Goal: Download file/media

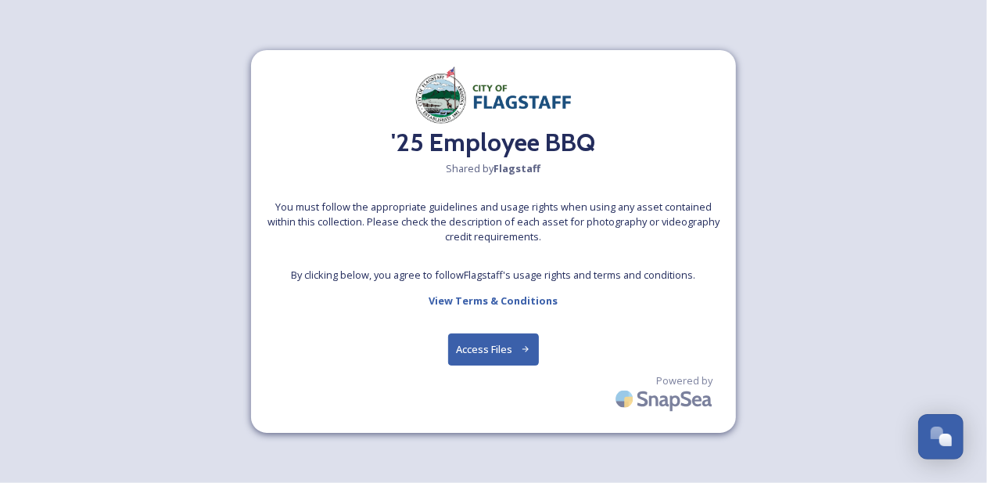
click at [488, 347] on button "Access Files" at bounding box center [494, 349] width 92 height 32
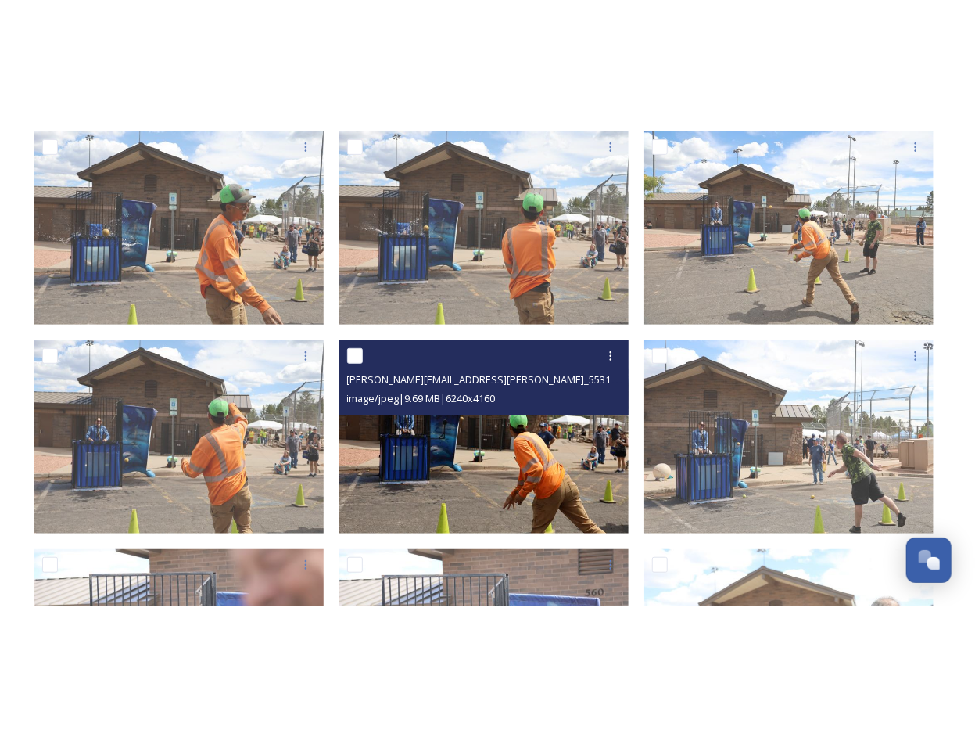
scroll to position [235, 0]
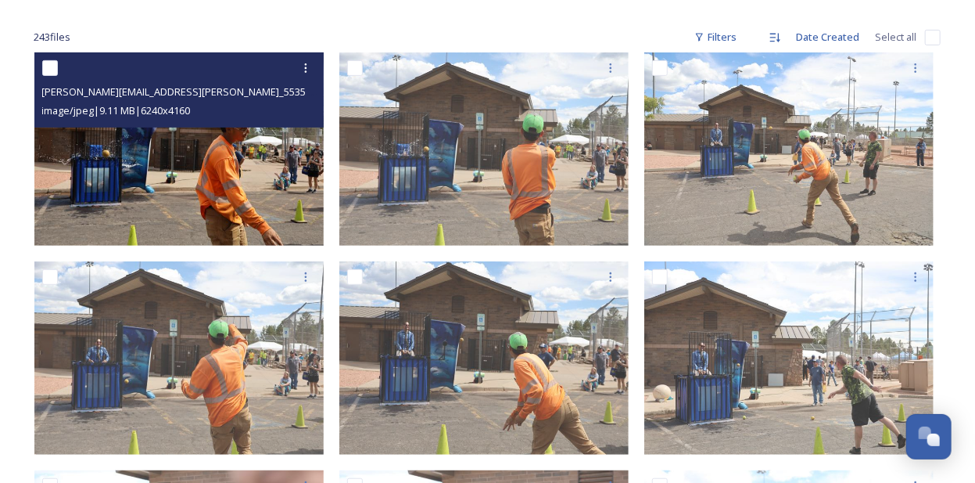
click at [164, 137] on img at bounding box center [178, 148] width 289 height 193
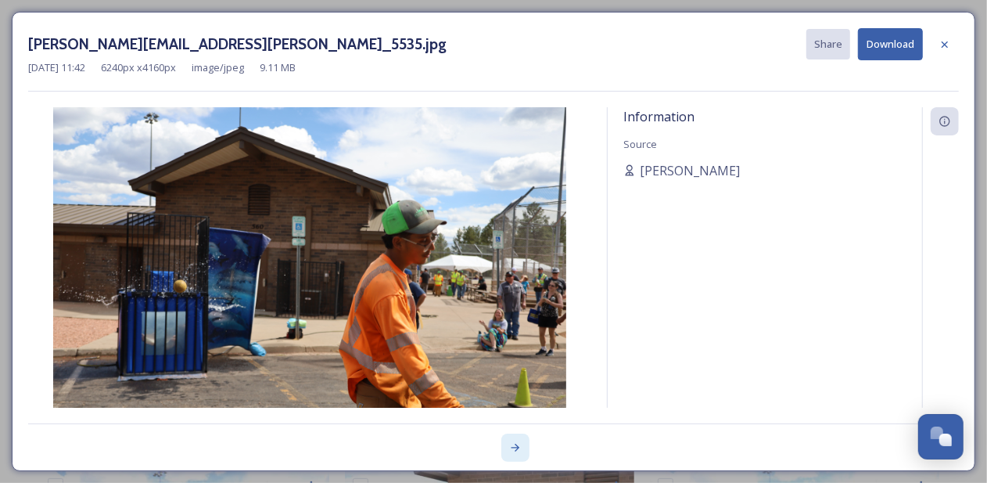
click at [515, 448] on icon at bounding box center [515, 447] width 13 height 13
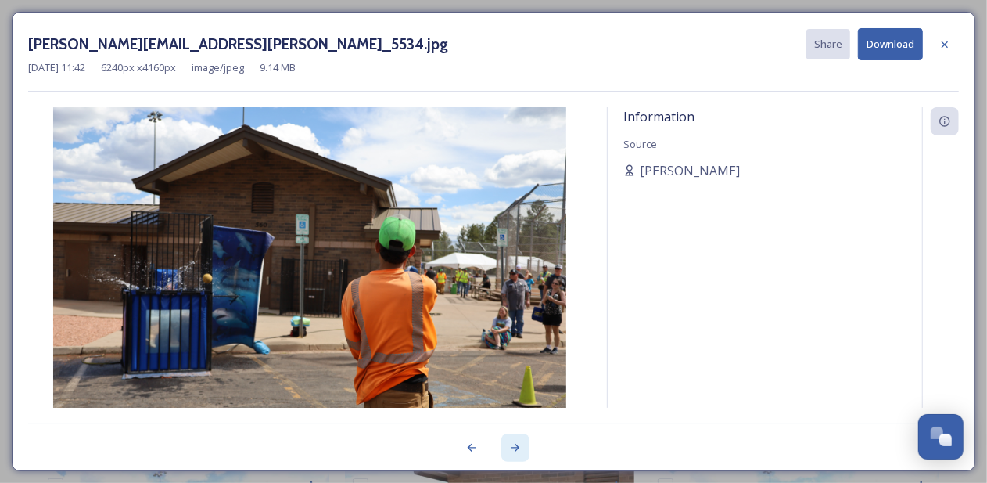
click at [515, 448] on icon at bounding box center [515, 447] width 13 height 13
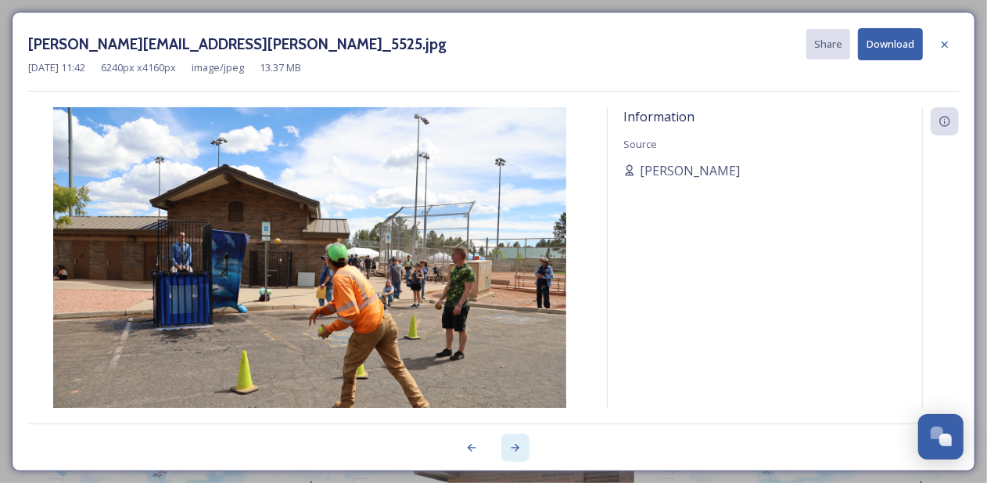
click at [515, 448] on icon at bounding box center [515, 447] width 13 height 13
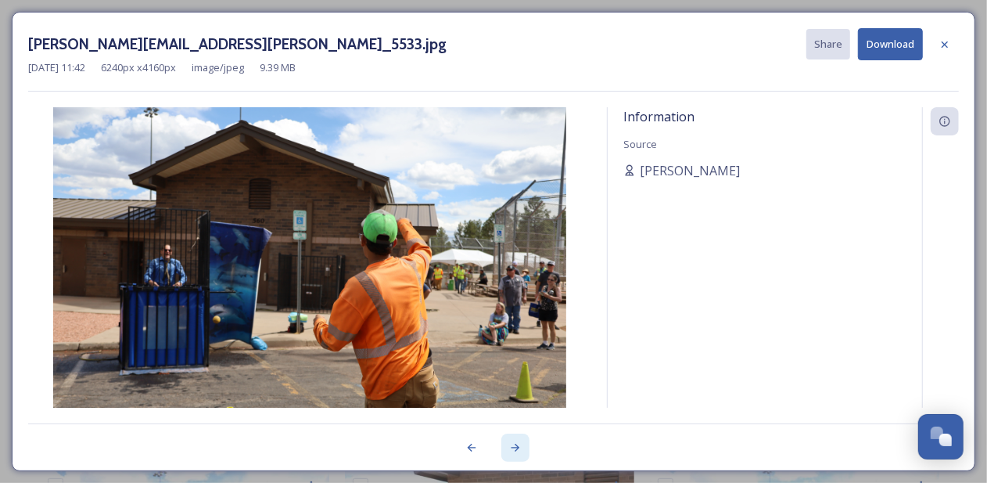
click at [515, 448] on icon at bounding box center [515, 447] width 13 height 13
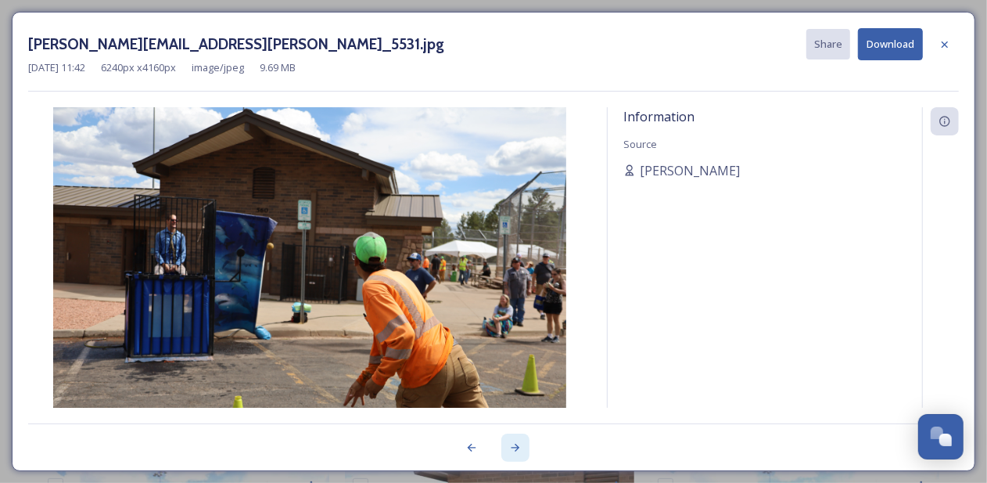
click at [515, 448] on icon at bounding box center [515, 447] width 13 height 13
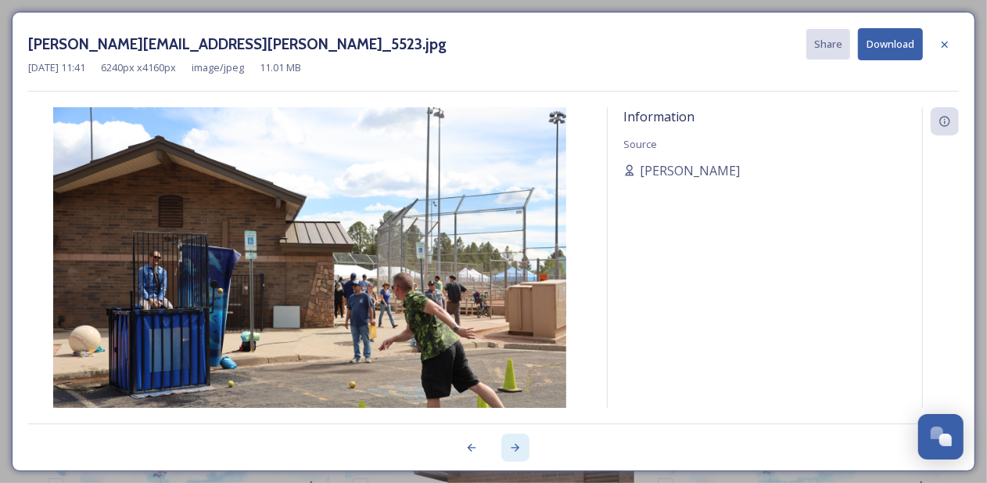
click at [515, 448] on icon at bounding box center [515, 447] width 13 height 13
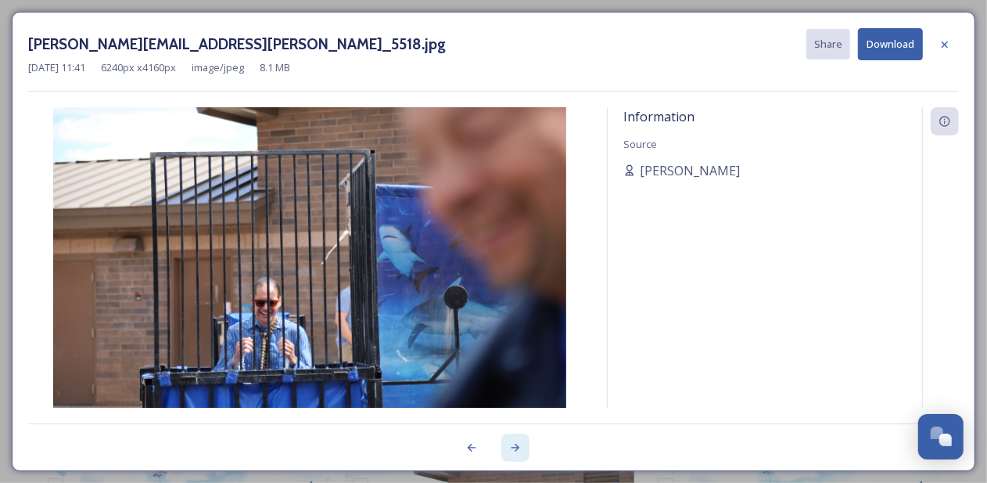
click at [515, 448] on icon at bounding box center [515, 447] width 13 height 13
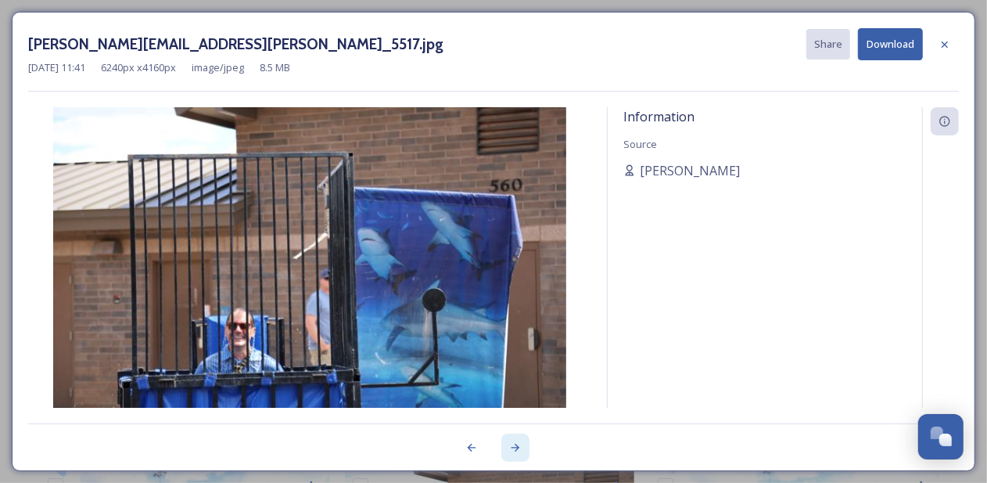
click at [515, 448] on icon at bounding box center [515, 447] width 13 height 13
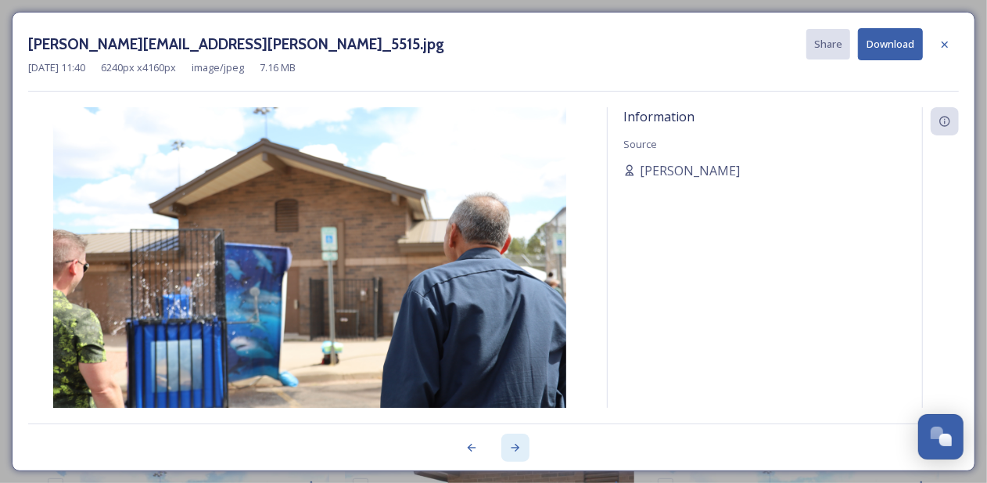
click at [515, 448] on icon at bounding box center [515, 447] width 13 height 13
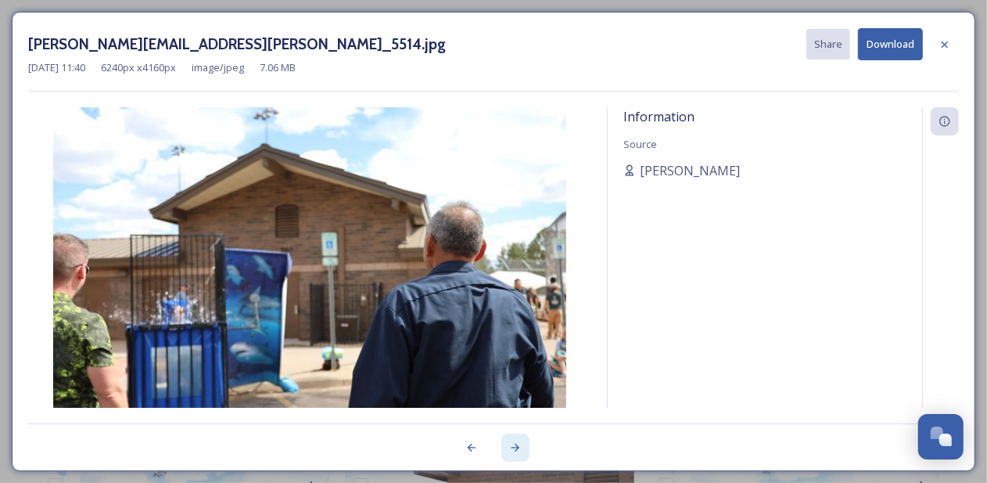
click at [515, 448] on icon at bounding box center [515, 447] width 13 height 13
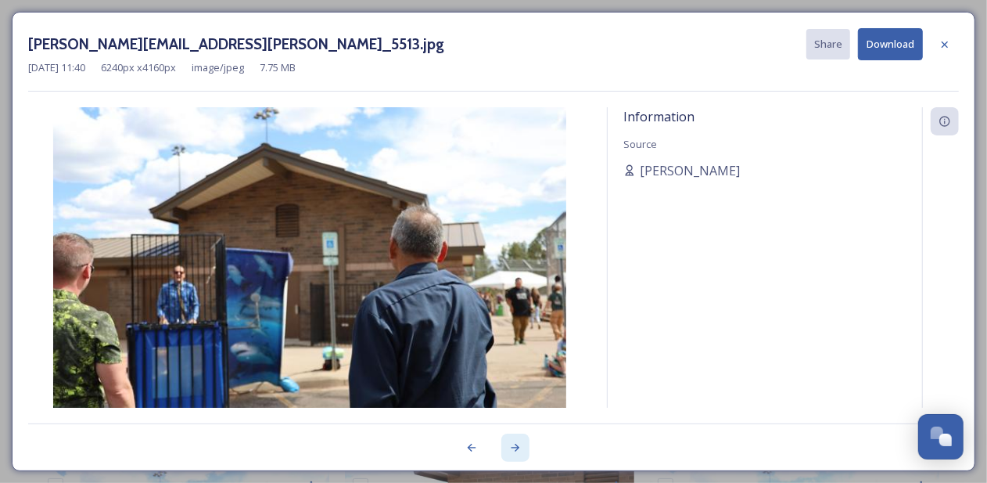
click at [515, 448] on icon at bounding box center [515, 447] width 13 height 13
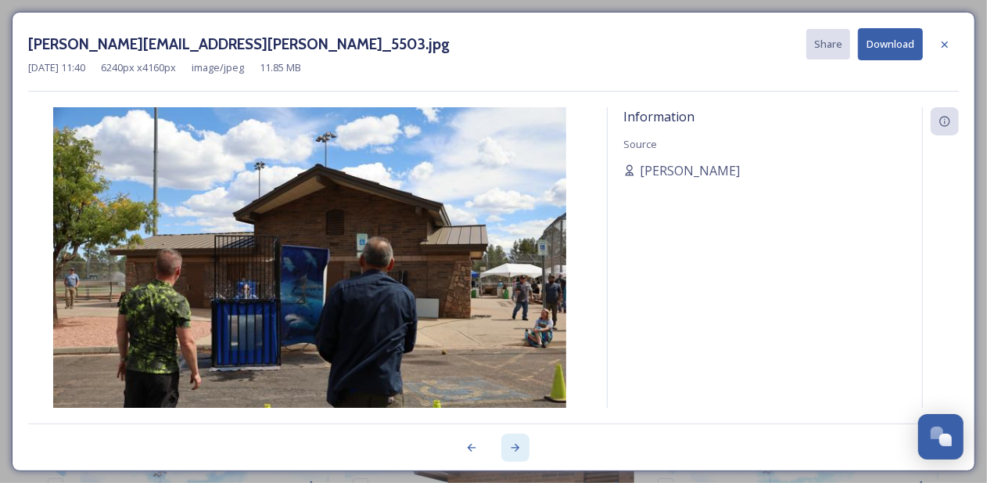
click at [515, 448] on icon at bounding box center [515, 447] width 13 height 13
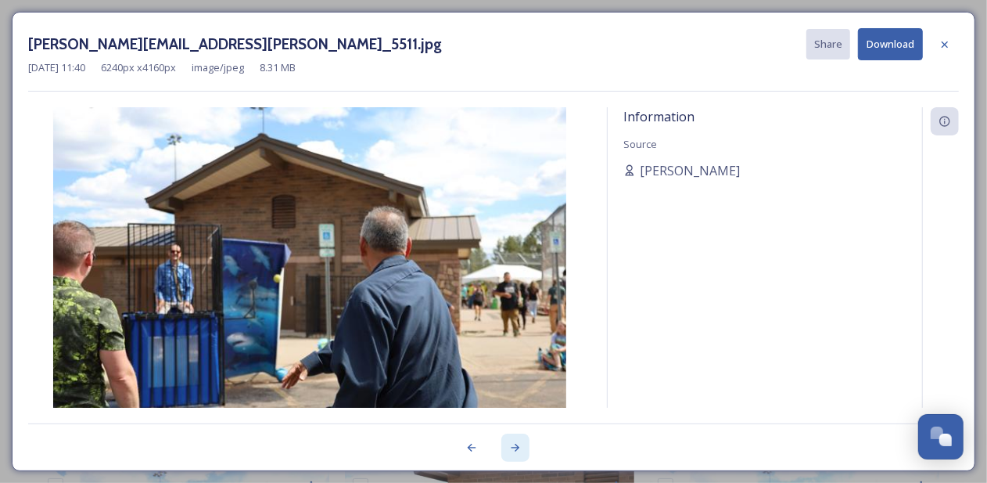
click at [515, 448] on icon at bounding box center [515, 447] width 13 height 13
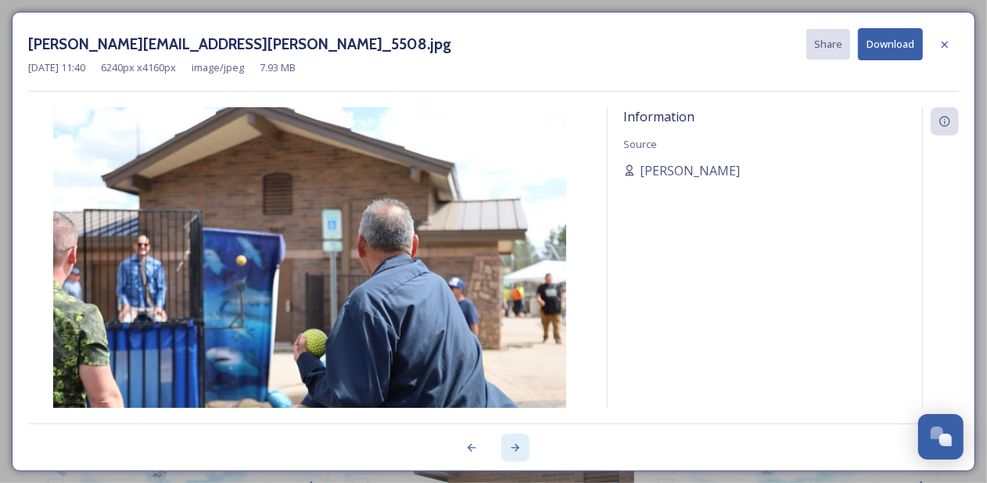
click at [515, 448] on icon at bounding box center [515, 447] width 13 height 13
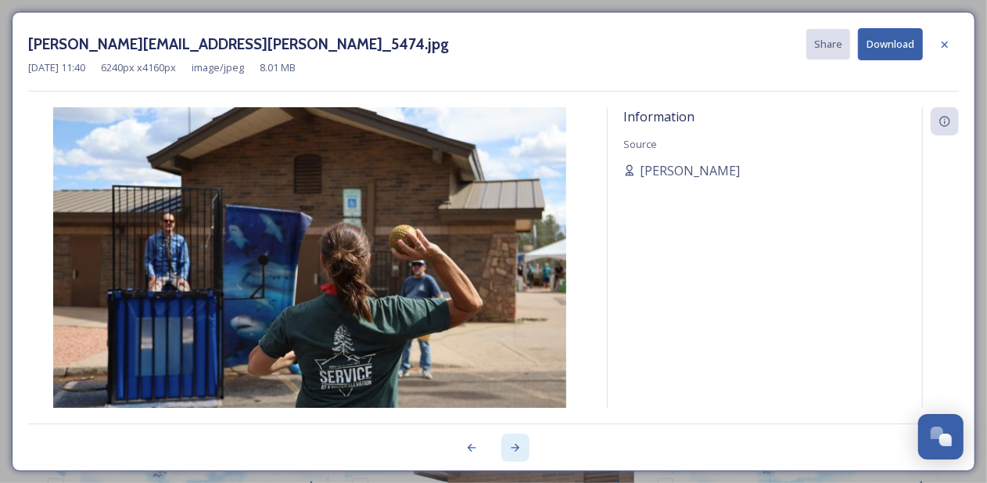
click at [515, 448] on icon at bounding box center [515, 447] width 13 height 13
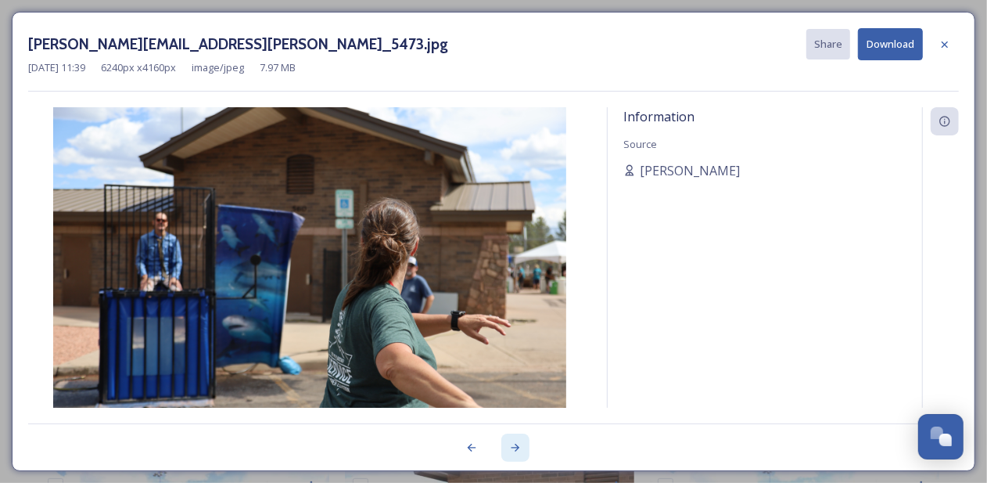
click at [515, 447] on icon at bounding box center [515, 447] width 9 height 8
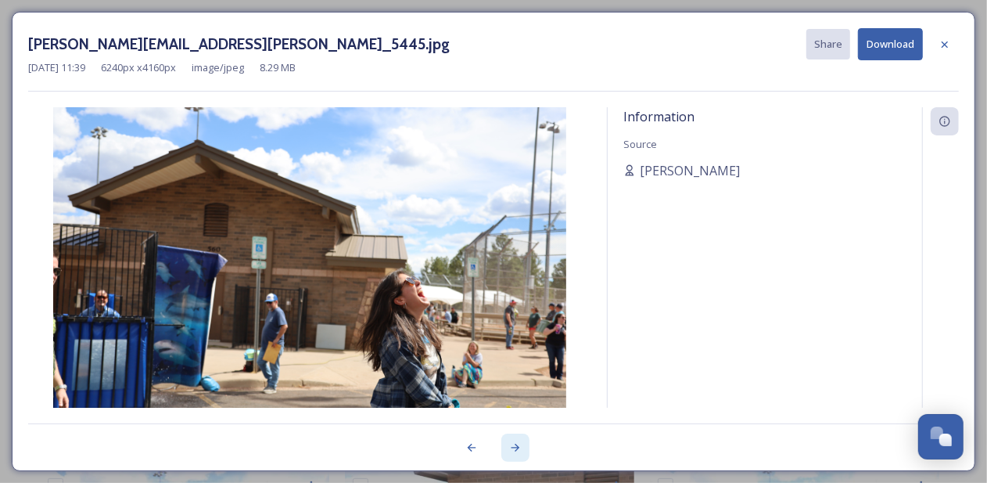
click at [516, 447] on icon at bounding box center [515, 447] width 13 height 13
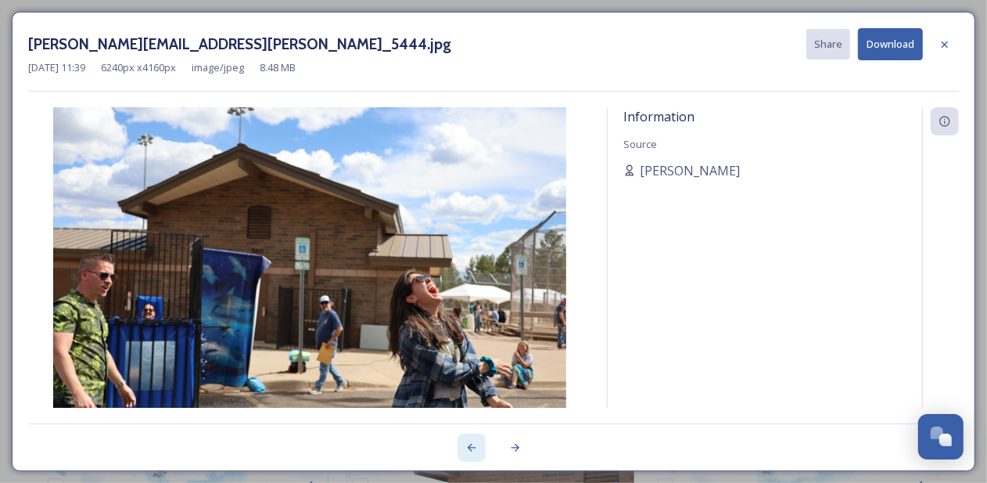
click at [474, 447] on icon at bounding box center [471, 447] width 13 height 13
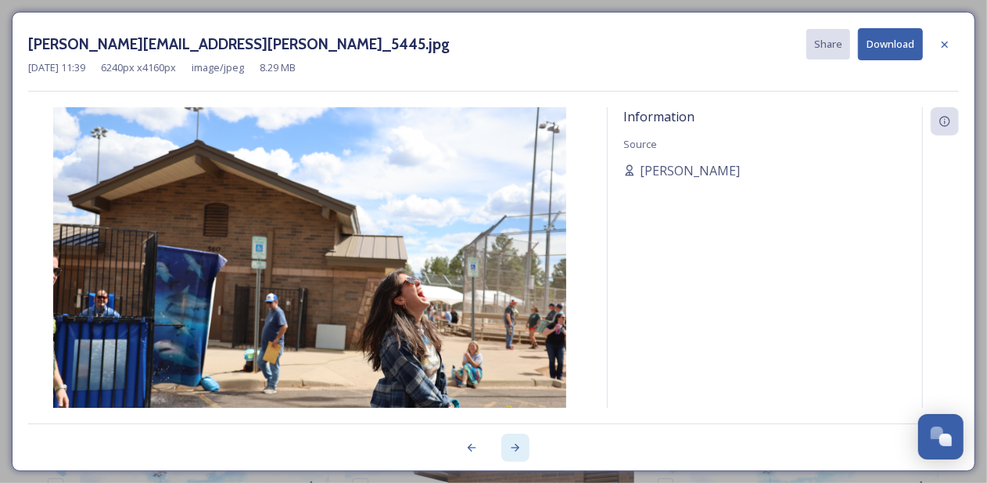
click at [516, 450] on icon at bounding box center [515, 447] width 9 height 8
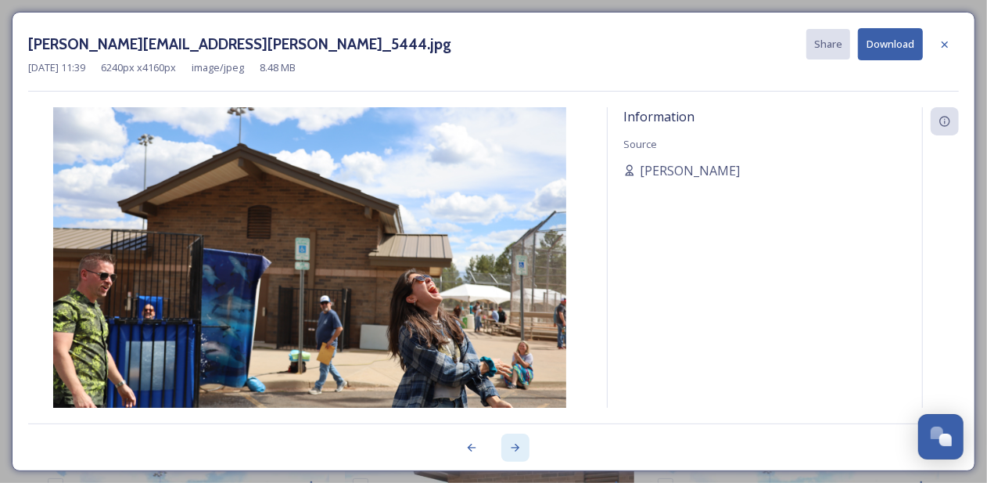
click at [516, 450] on icon at bounding box center [515, 447] width 9 height 8
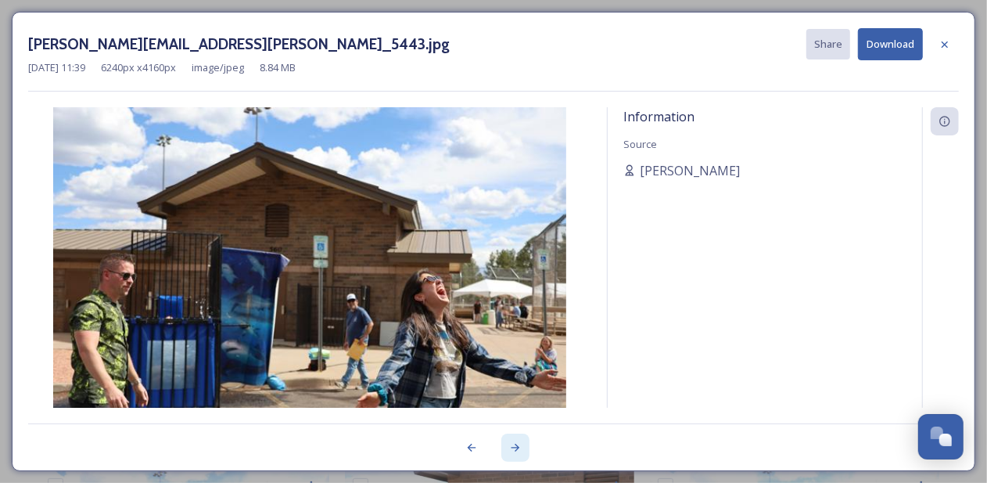
click at [516, 450] on icon at bounding box center [515, 447] width 9 height 8
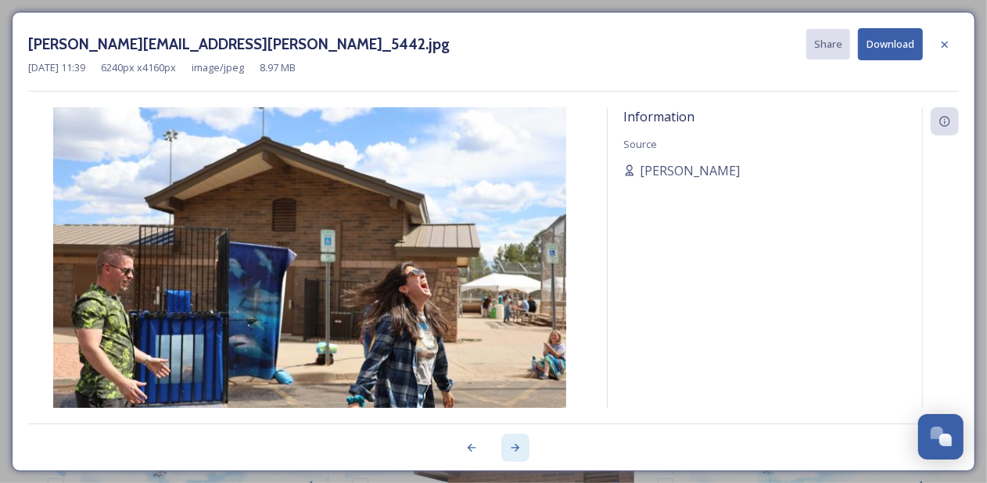
click at [516, 450] on icon at bounding box center [515, 447] width 9 height 8
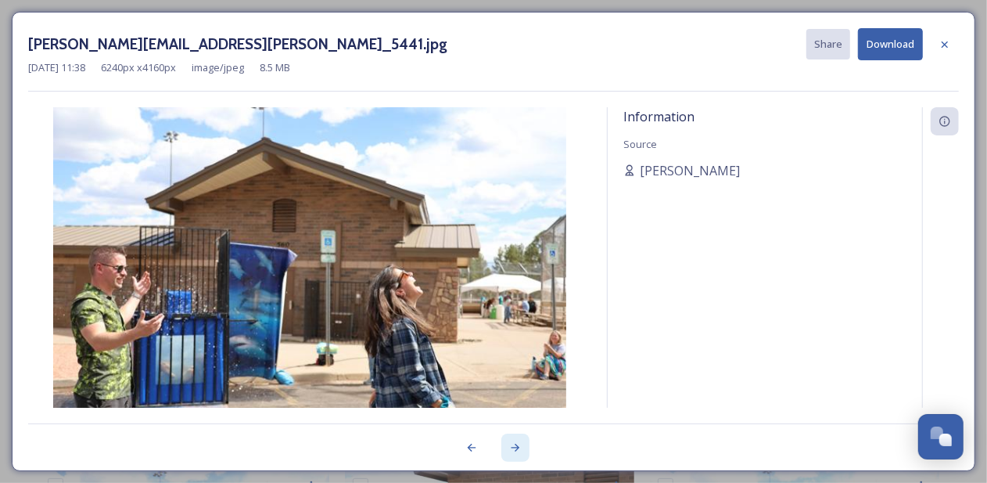
click at [516, 450] on icon at bounding box center [515, 447] width 9 height 8
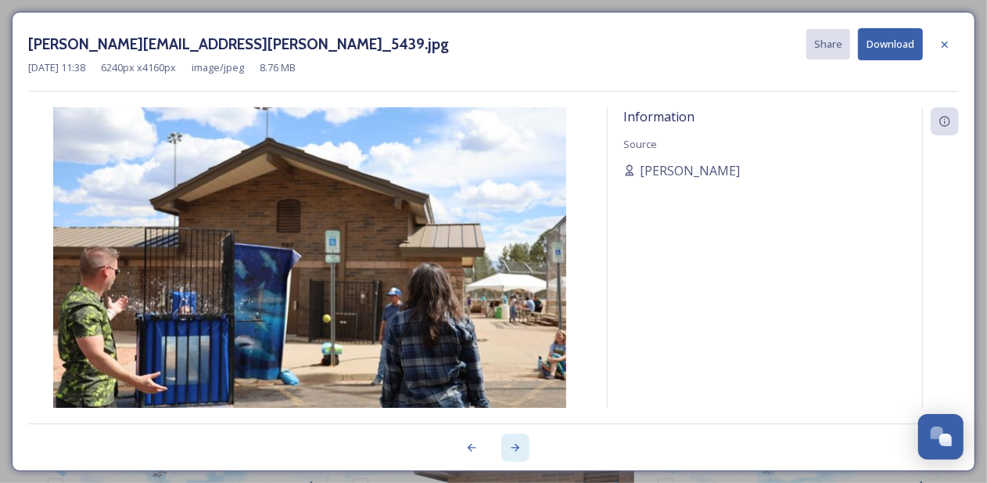
click at [516, 450] on icon at bounding box center [515, 447] width 9 height 8
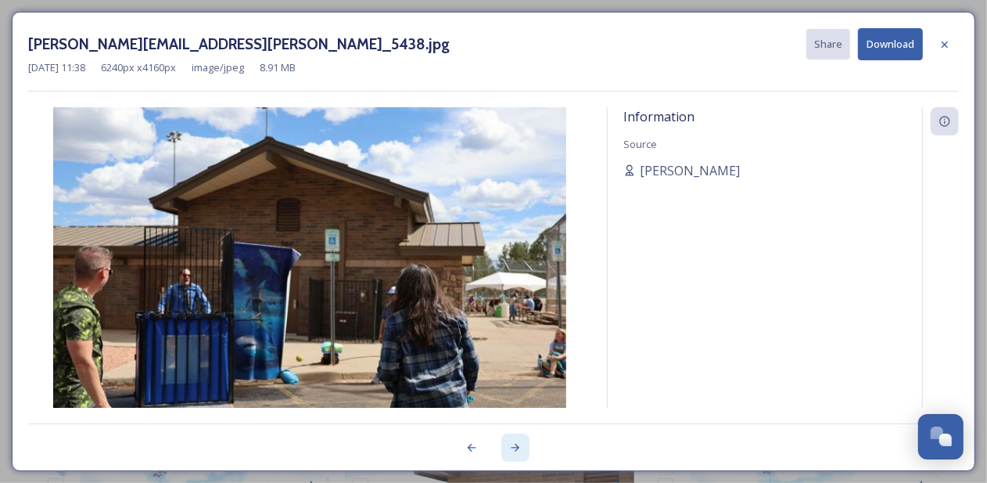
click at [516, 450] on icon at bounding box center [515, 447] width 9 height 8
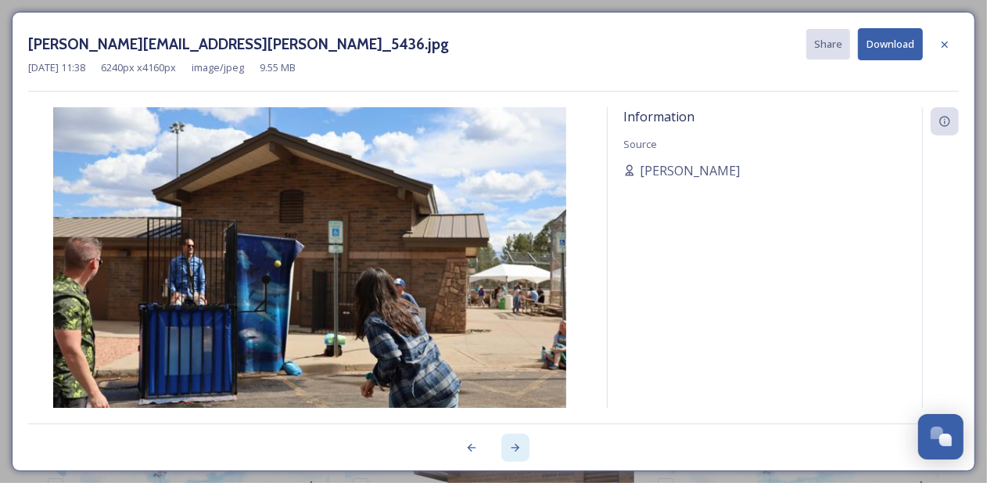
click at [516, 450] on icon at bounding box center [515, 447] width 9 height 8
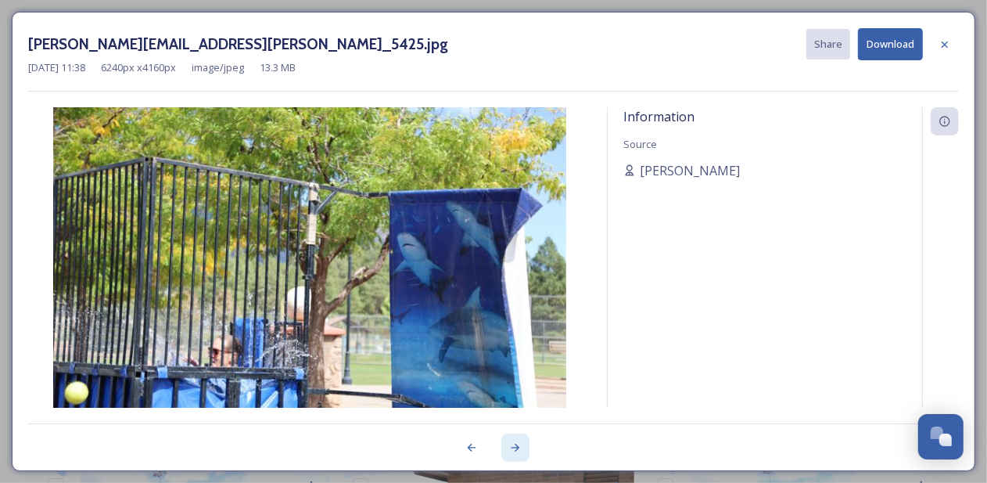
click at [516, 448] on icon at bounding box center [515, 447] width 13 height 13
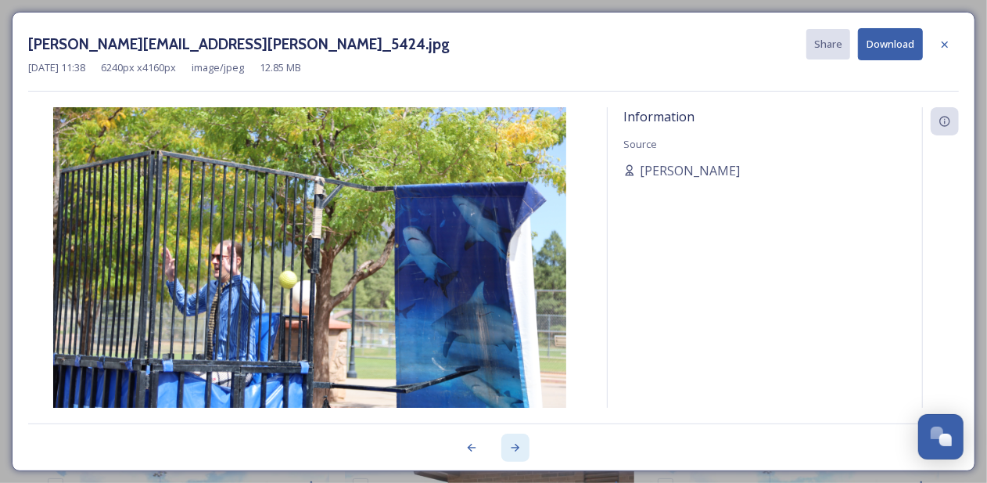
click at [516, 446] on icon at bounding box center [515, 447] width 9 height 8
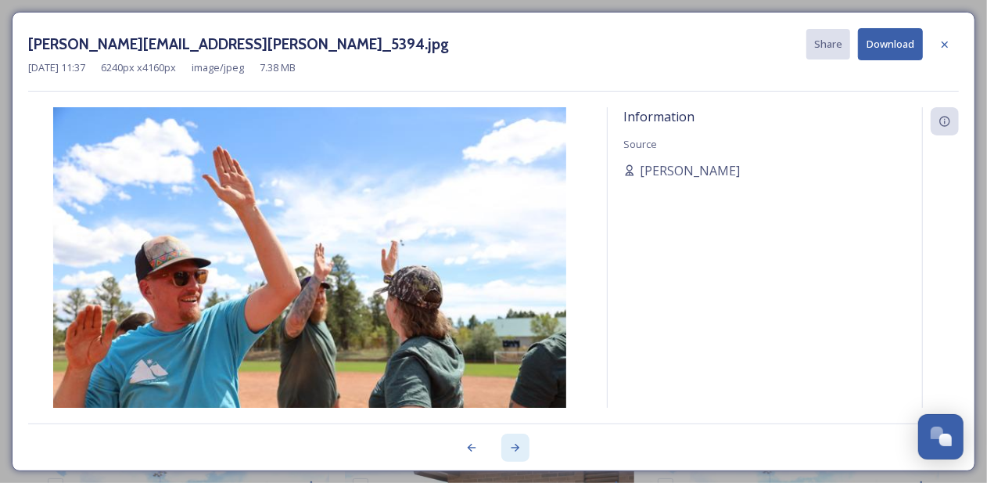
click at [516, 446] on icon at bounding box center [515, 447] width 9 height 8
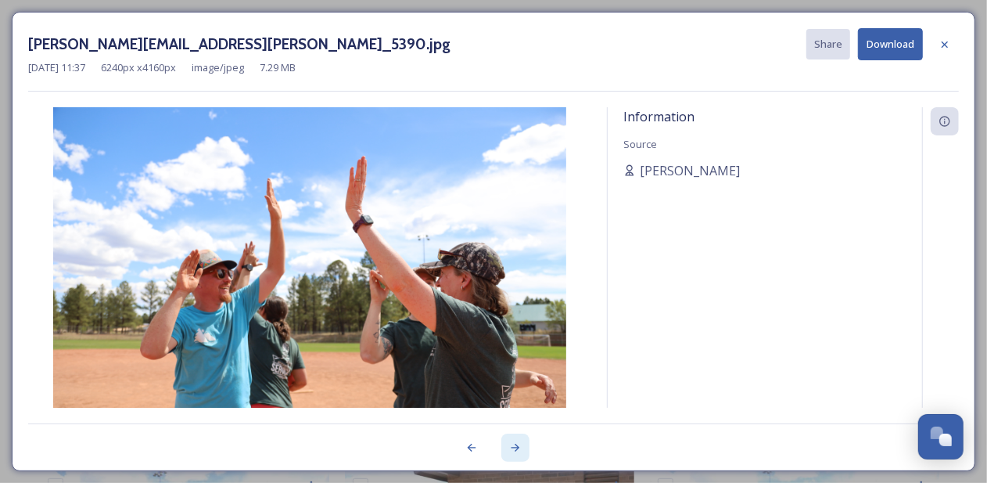
click at [516, 446] on icon at bounding box center [515, 447] width 9 height 8
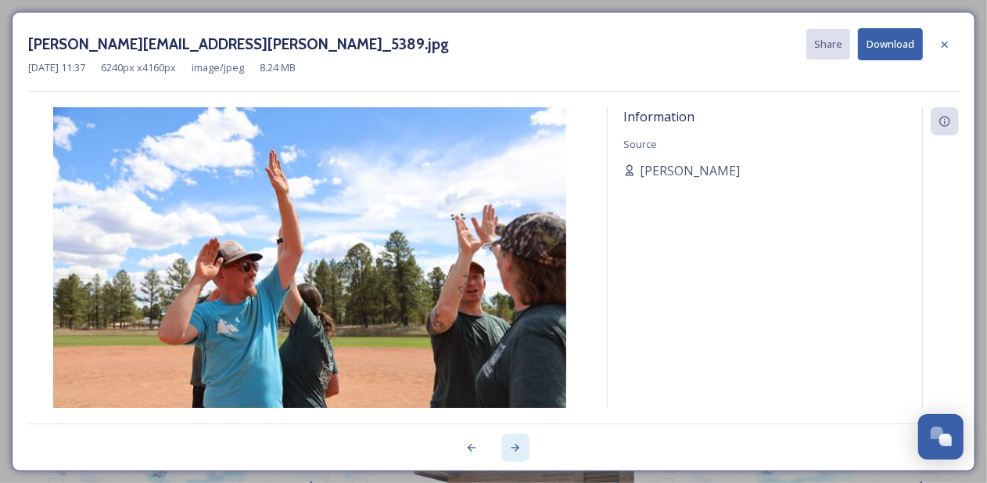
click at [516, 446] on icon at bounding box center [515, 447] width 9 height 8
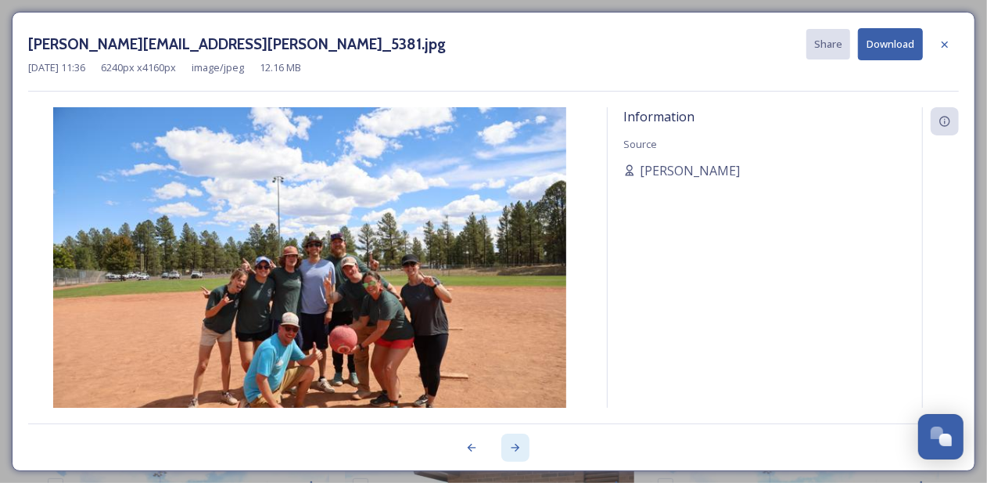
click at [516, 446] on icon at bounding box center [515, 447] width 9 height 8
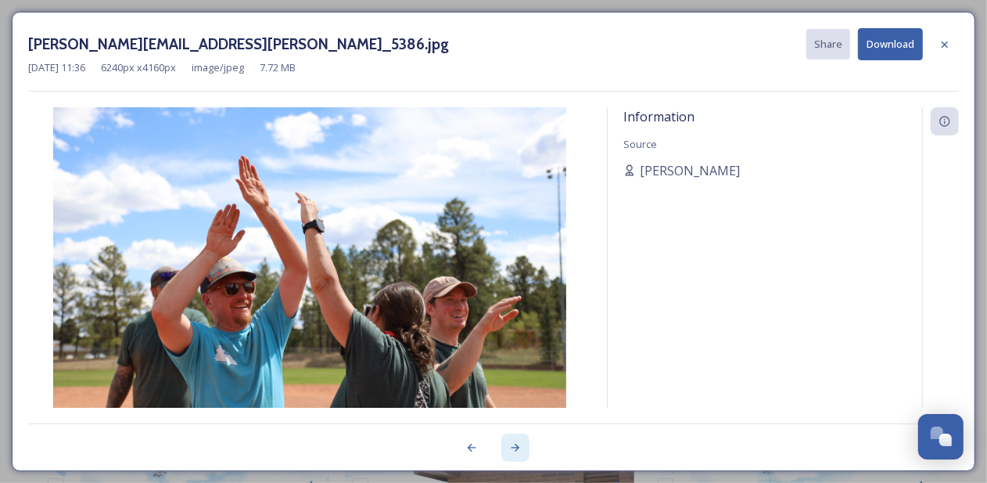
click at [516, 446] on icon at bounding box center [515, 447] width 9 height 8
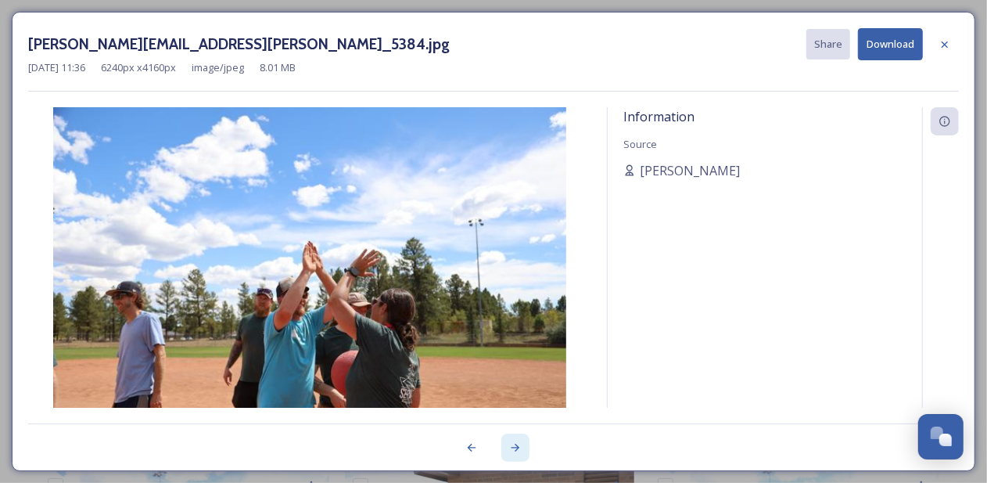
click at [516, 446] on icon at bounding box center [515, 447] width 9 height 8
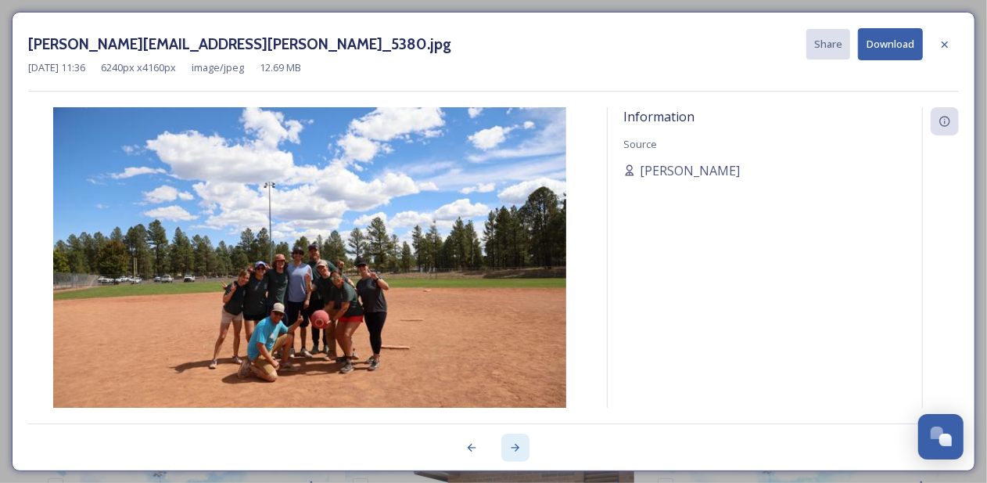
click at [516, 446] on icon at bounding box center [515, 447] width 9 height 8
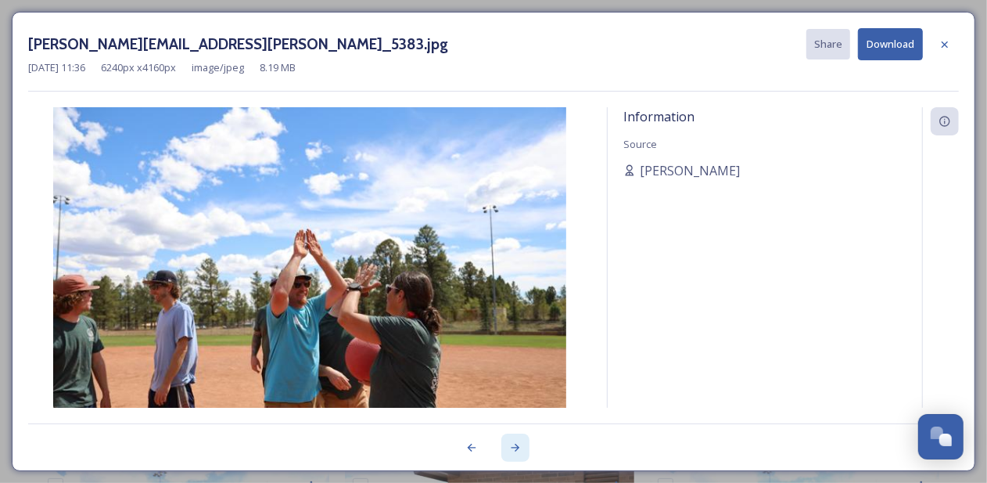
click at [516, 446] on icon at bounding box center [515, 447] width 9 height 8
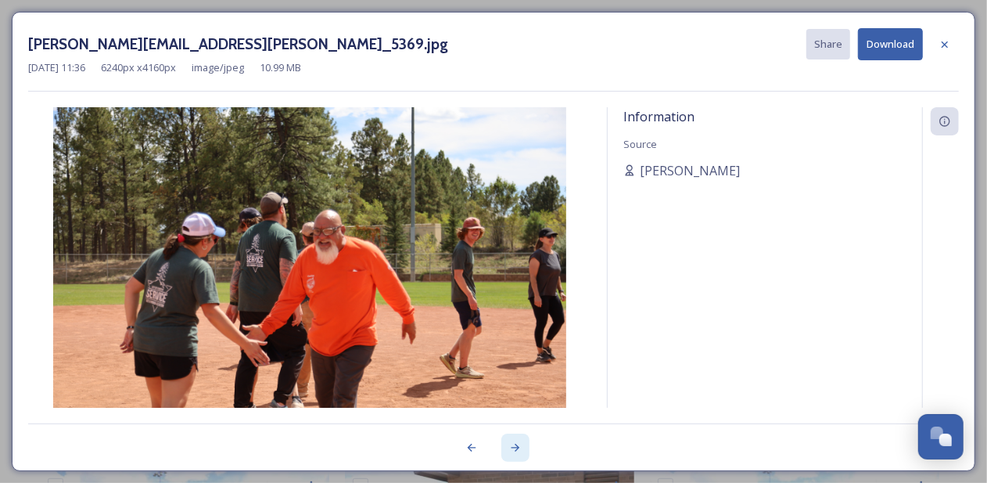
click at [516, 446] on icon at bounding box center [515, 447] width 9 height 8
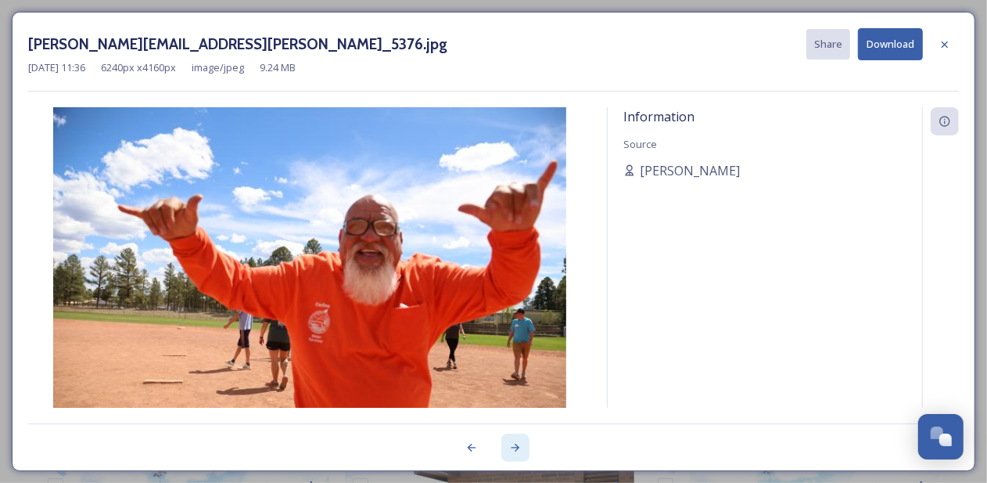
click at [516, 446] on icon at bounding box center [515, 447] width 9 height 8
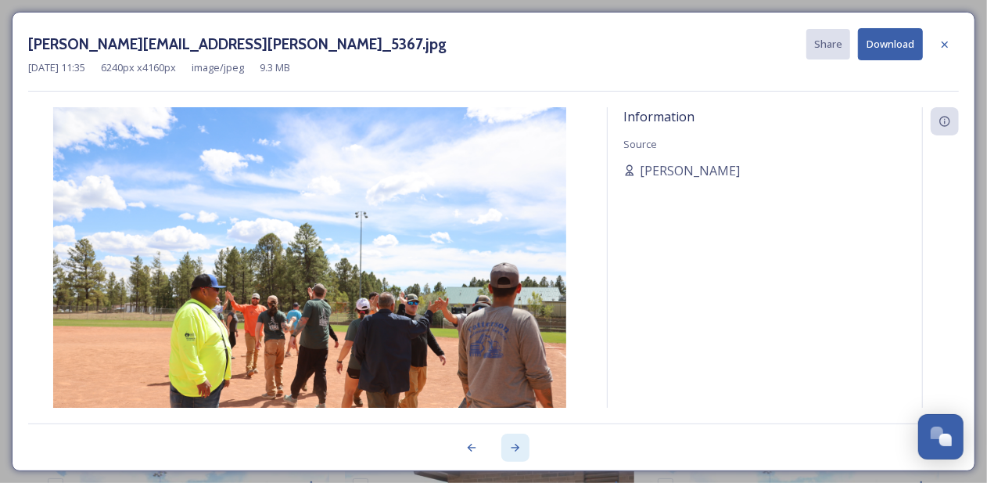
click at [516, 446] on icon at bounding box center [515, 447] width 9 height 8
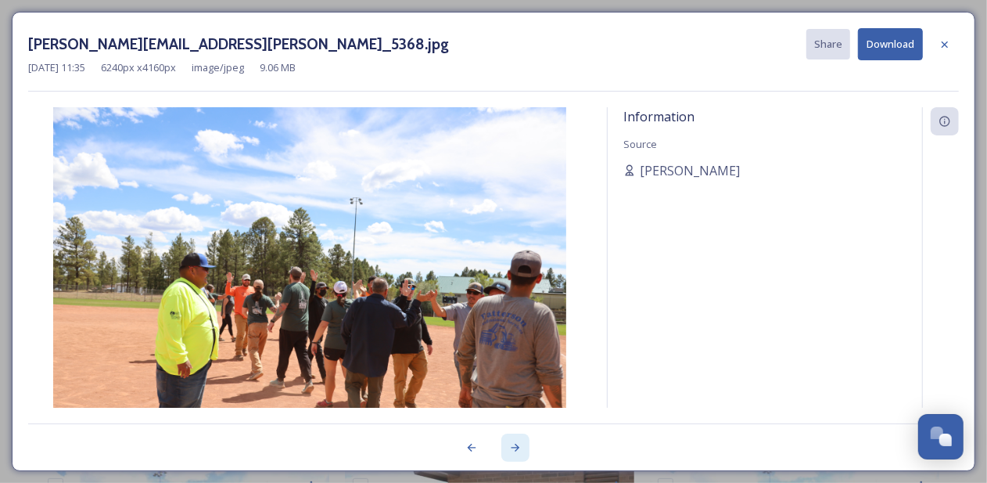
click at [516, 446] on icon at bounding box center [515, 447] width 9 height 8
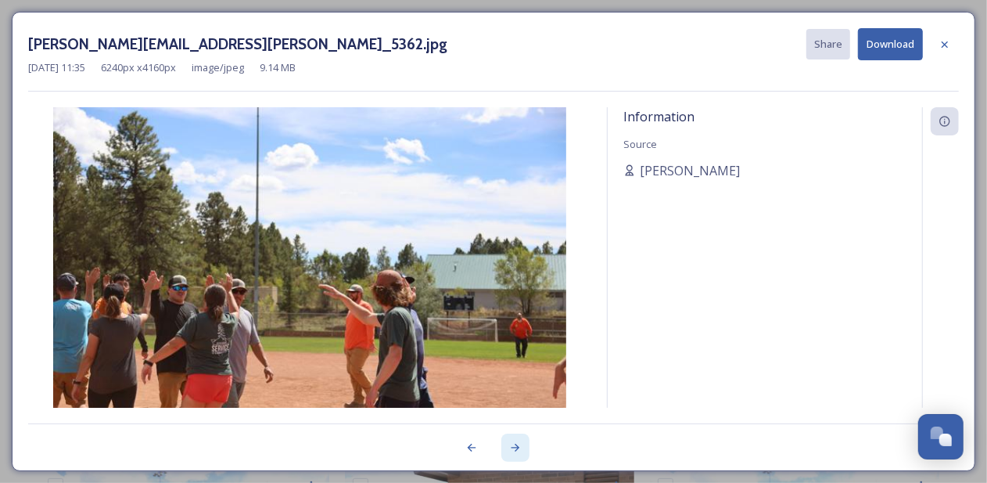
click at [516, 446] on icon at bounding box center [515, 447] width 9 height 8
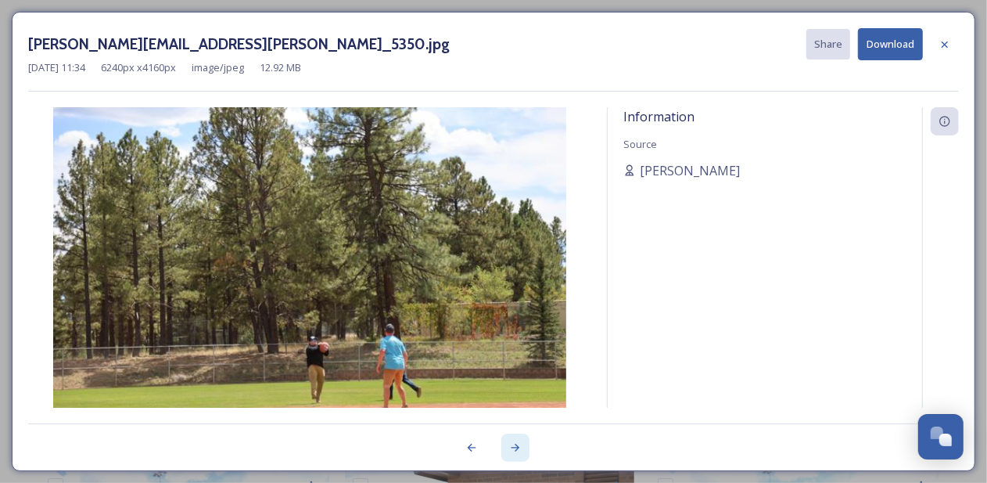
click at [516, 446] on icon at bounding box center [515, 447] width 9 height 8
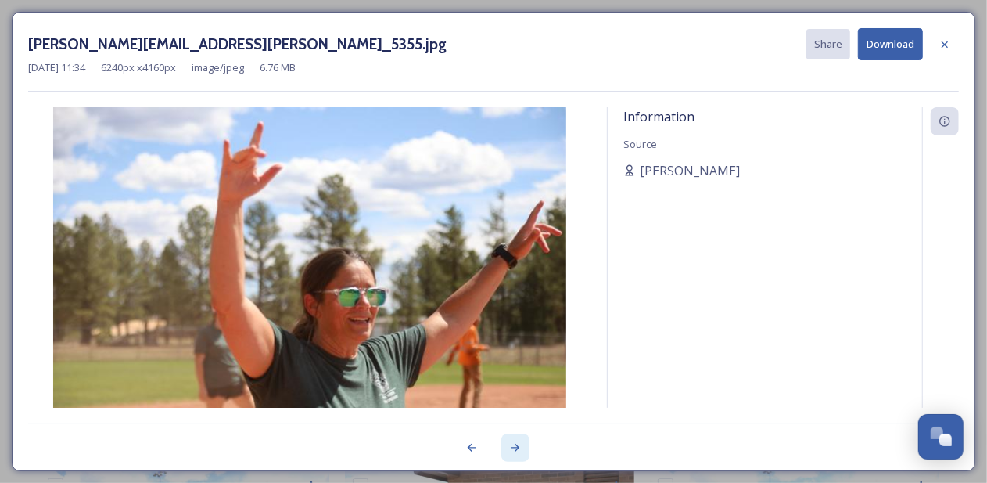
click at [516, 446] on icon at bounding box center [515, 447] width 9 height 8
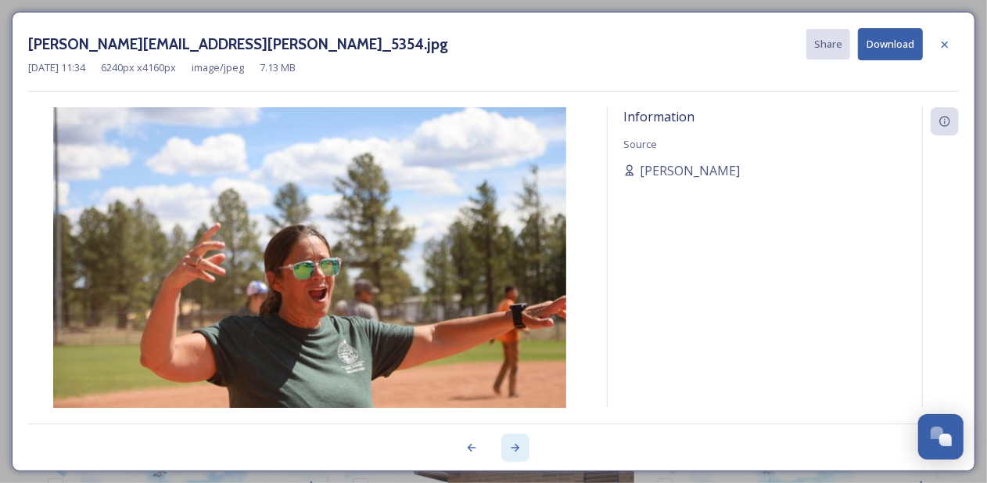
click at [516, 446] on icon at bounding box center [515, 447] width 9 height 8
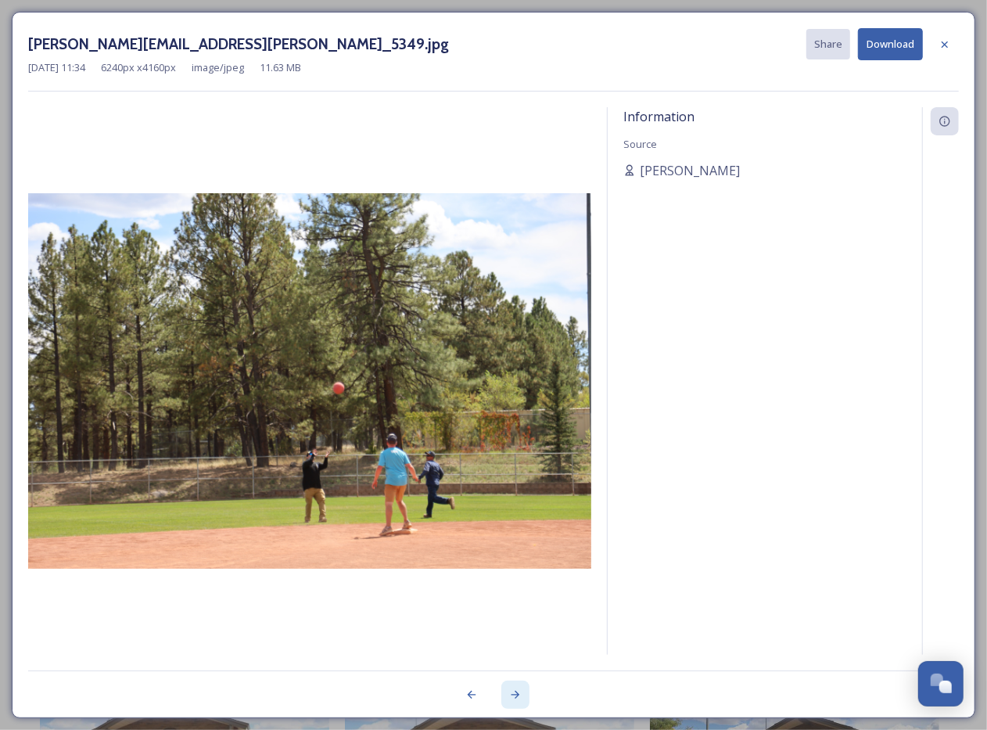
click at [518, 482] on icon at bounding box center [515, 695] width 9 height 8
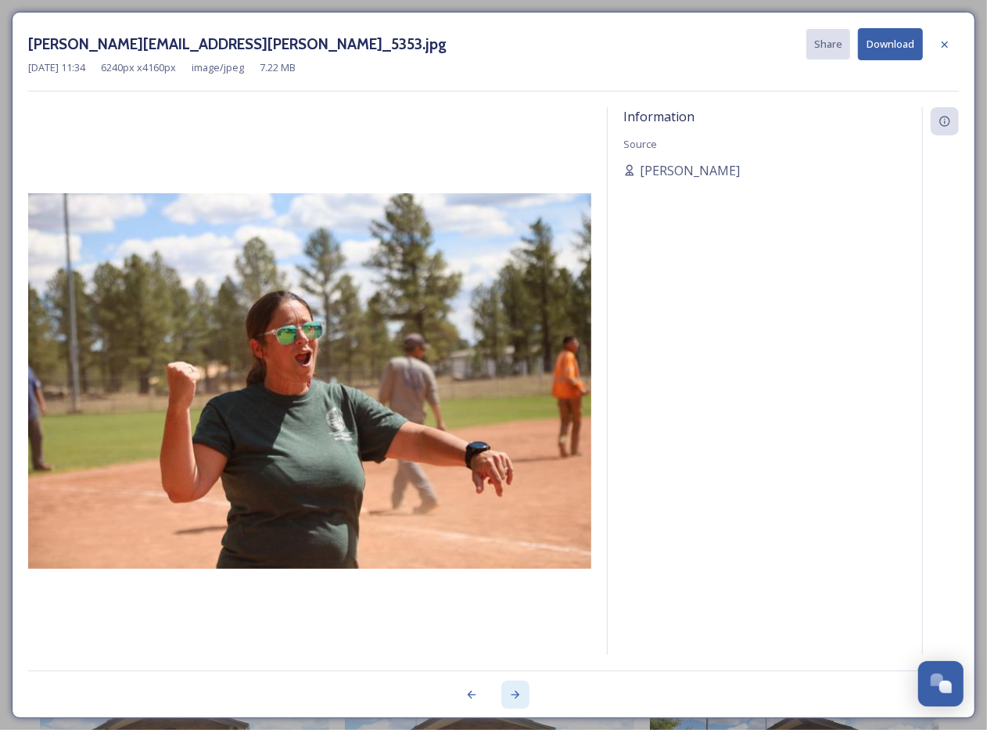
click at [518, 482] on icon at bounding box center [515, 695] width 9 height 8
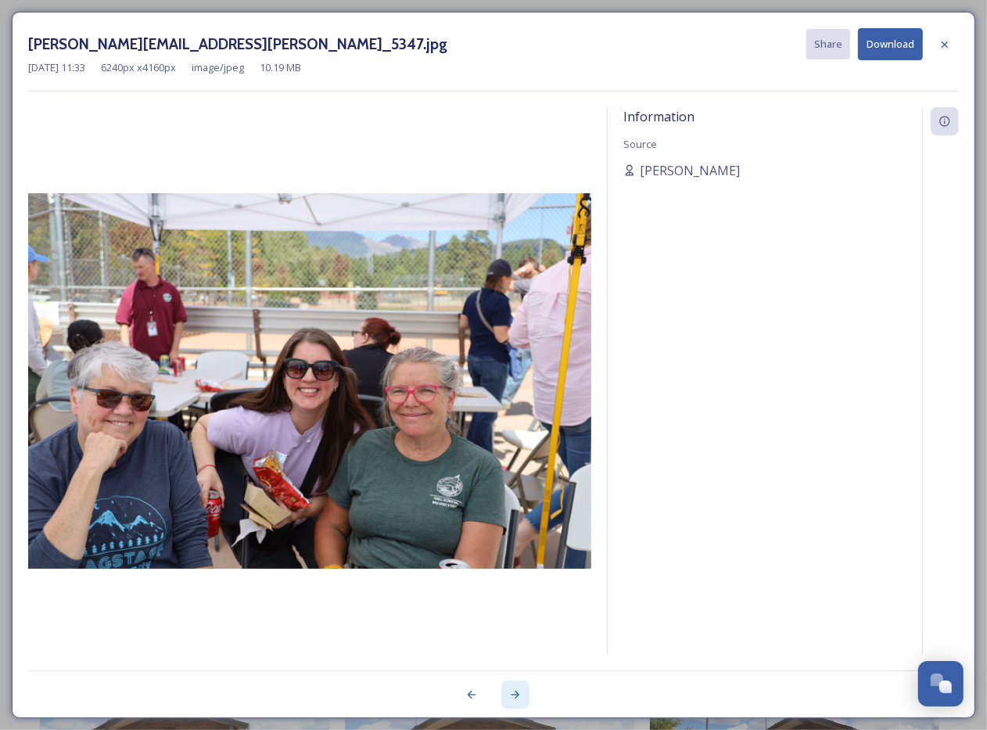
click at [518, 482] on icon at bounding box center [515, 695] width 9 height 8
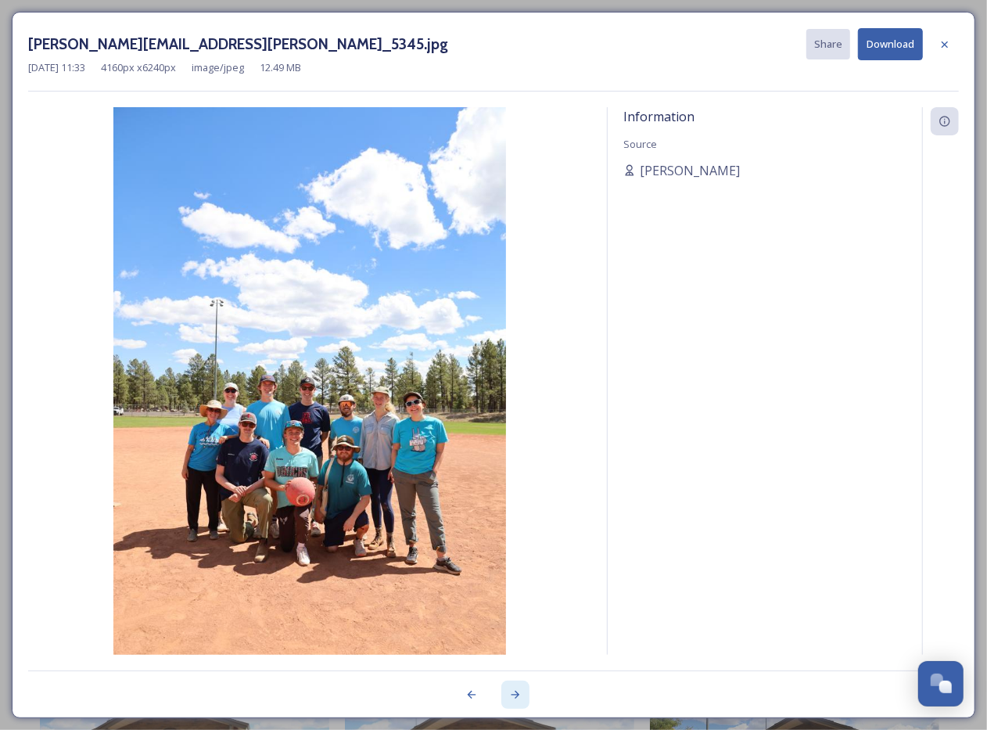
click at [518, 482] on icon at bounding box center [515, 695] width 9 height 8
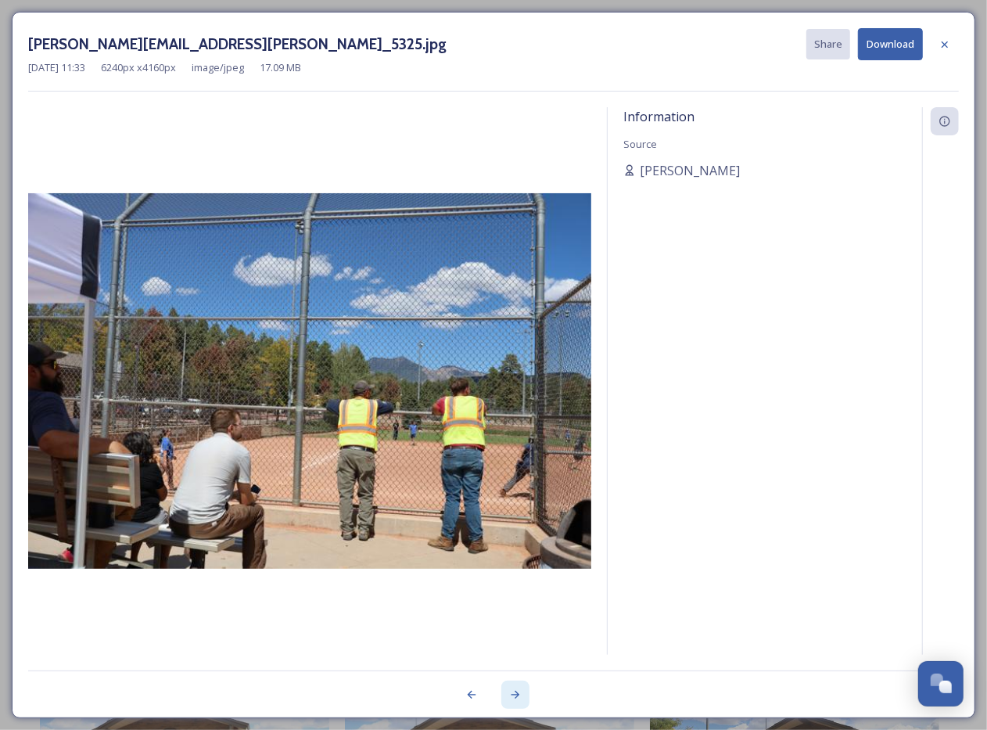
click at [518, 482] on icon at bounding box center [515, 695] width 9 height 8
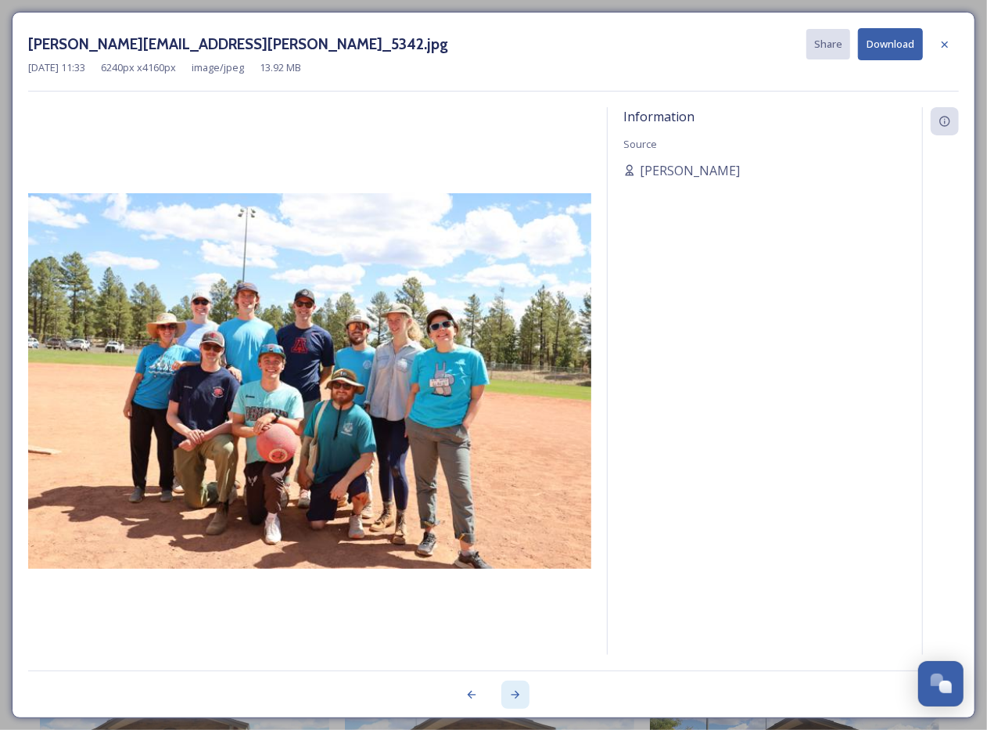
click at [518, 482] on icon at bounding box center [515, 695] width 9 height 8
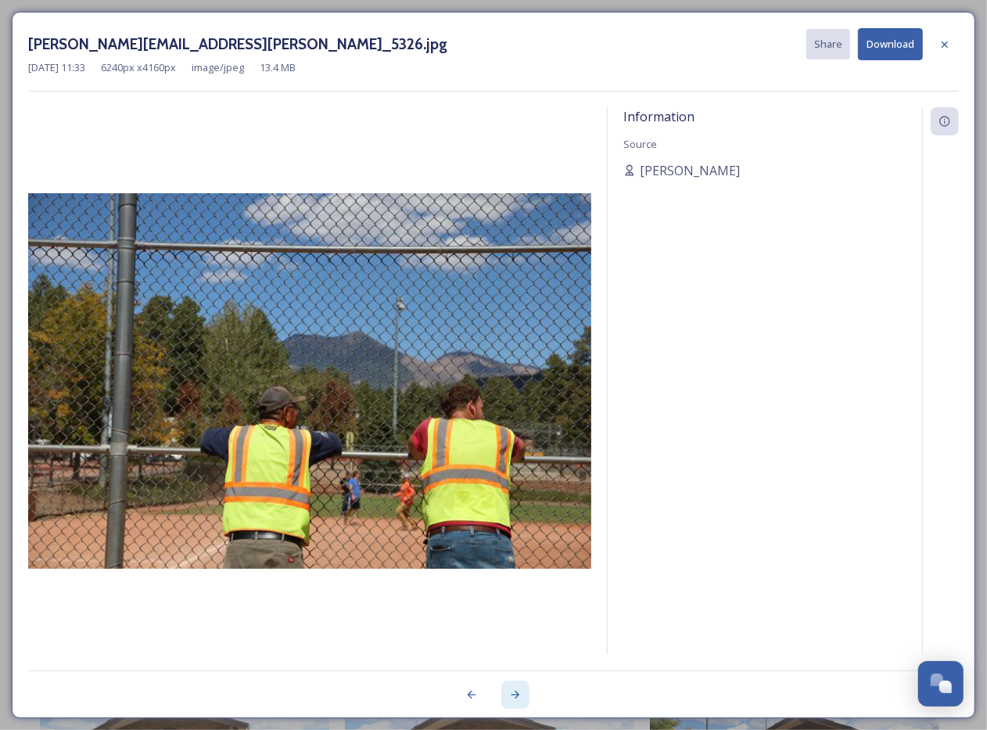
click at [518, 482] on icon at bounding box center [515, 695] width 9 height 8
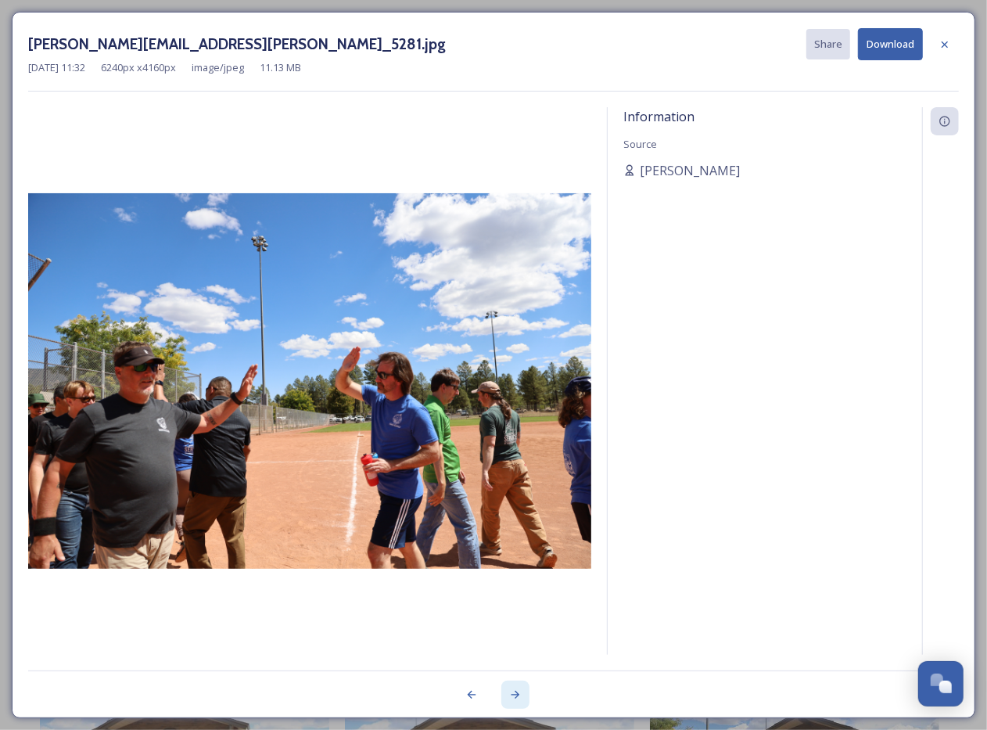
click at [518, 482] on icon at bounding box center [515, 695] width 9 height 8
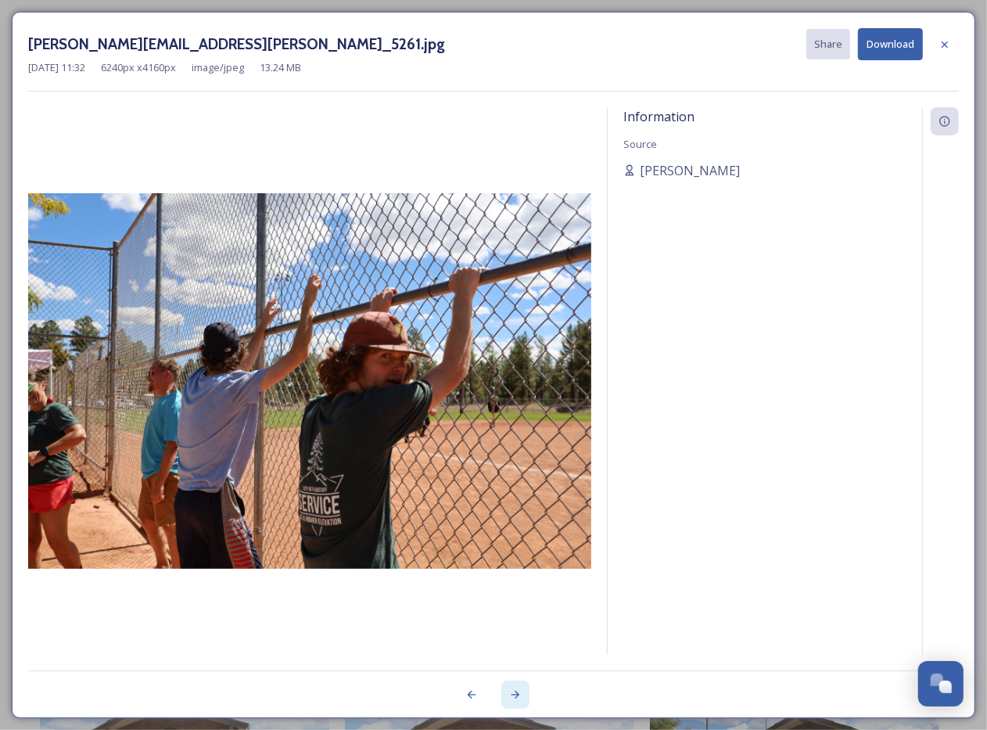
click at [518, 482] on icon at bounding box center [515, 695] width 9 height 8
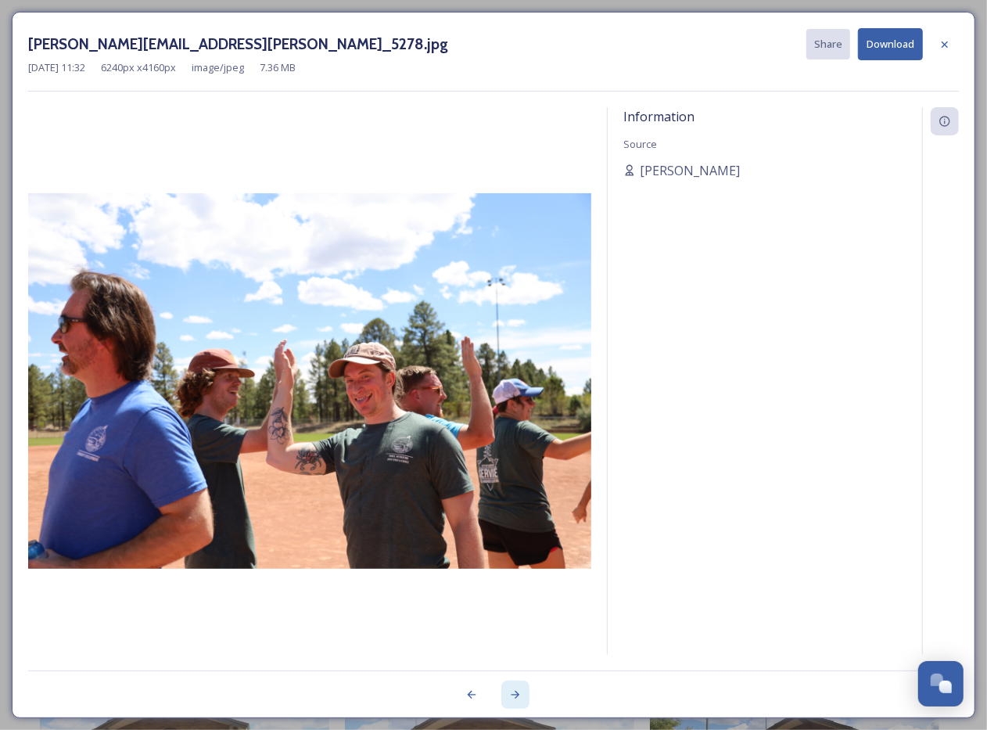
click at [518, 482] on icon at bounding box center [515, 695] width 9 height 8
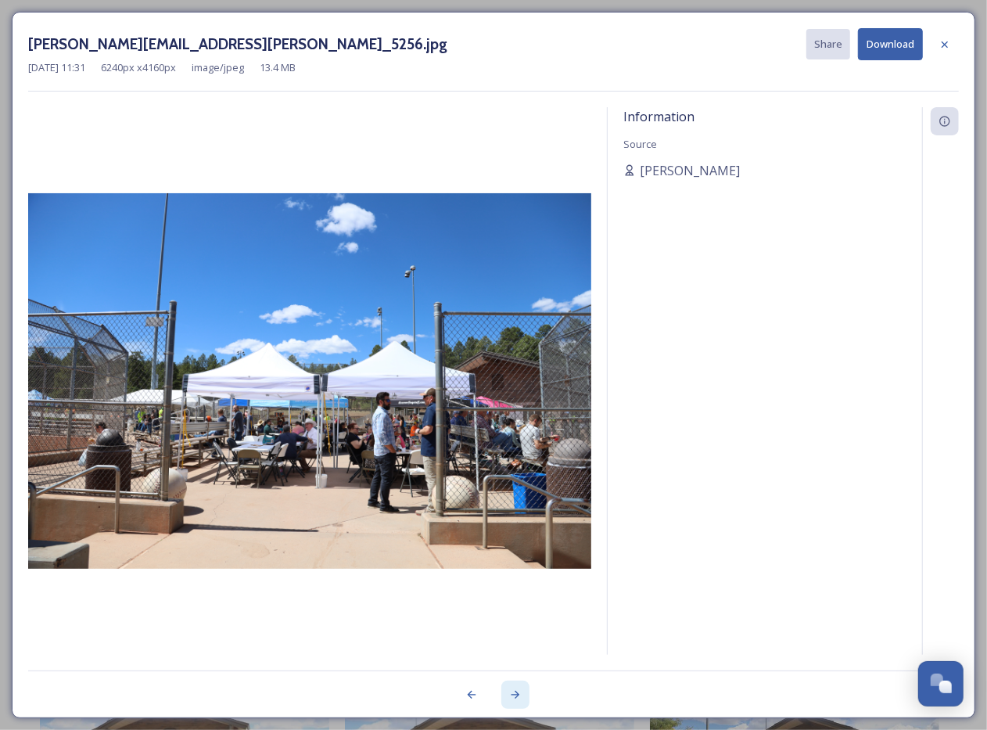
click at [518, 482] on icon at bounding box center [515, 695] width 9 height 8
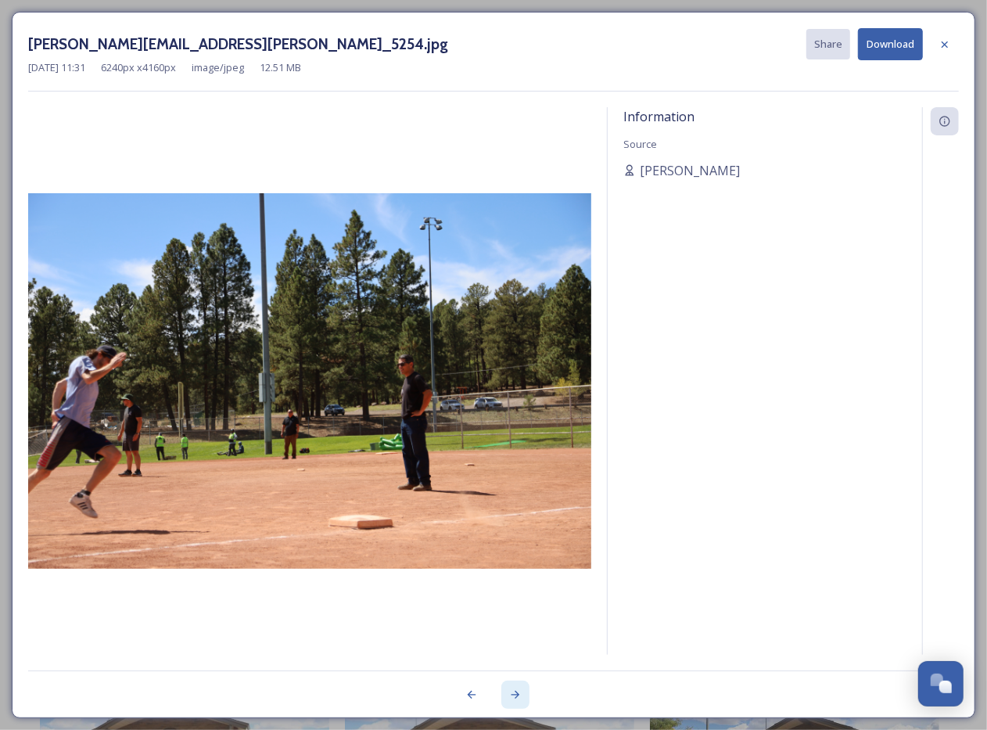
click at [518, 482] on icon at bounding box center [515, 695] width 9 height 8
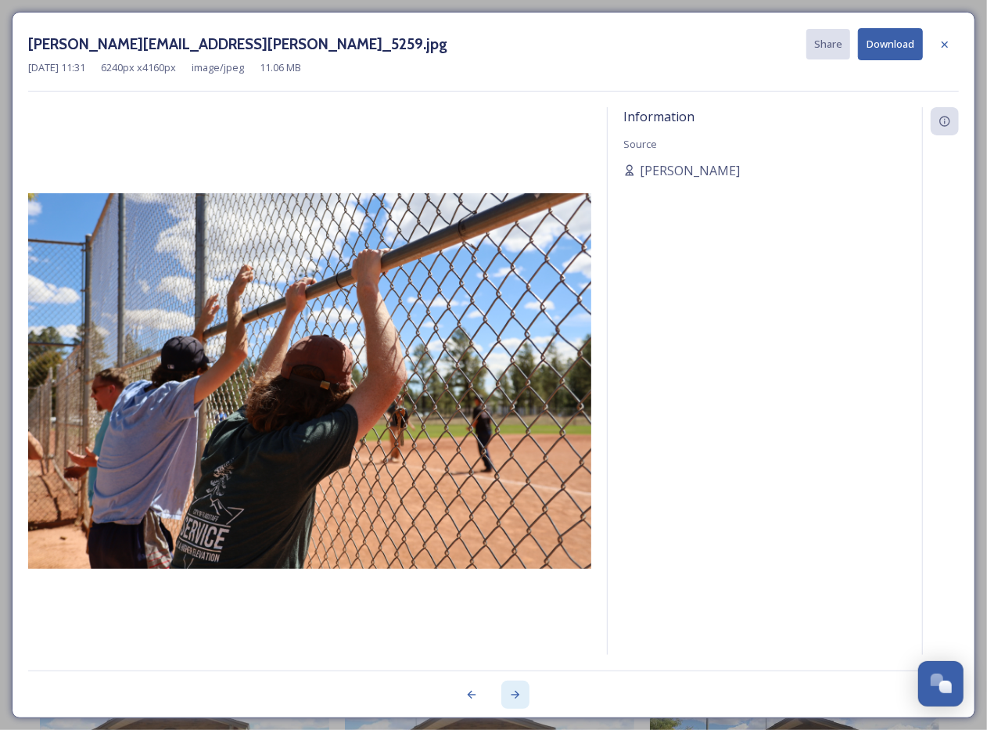
click at [518, 482] on icon at bounding box center [515, 695] width 9 height 8
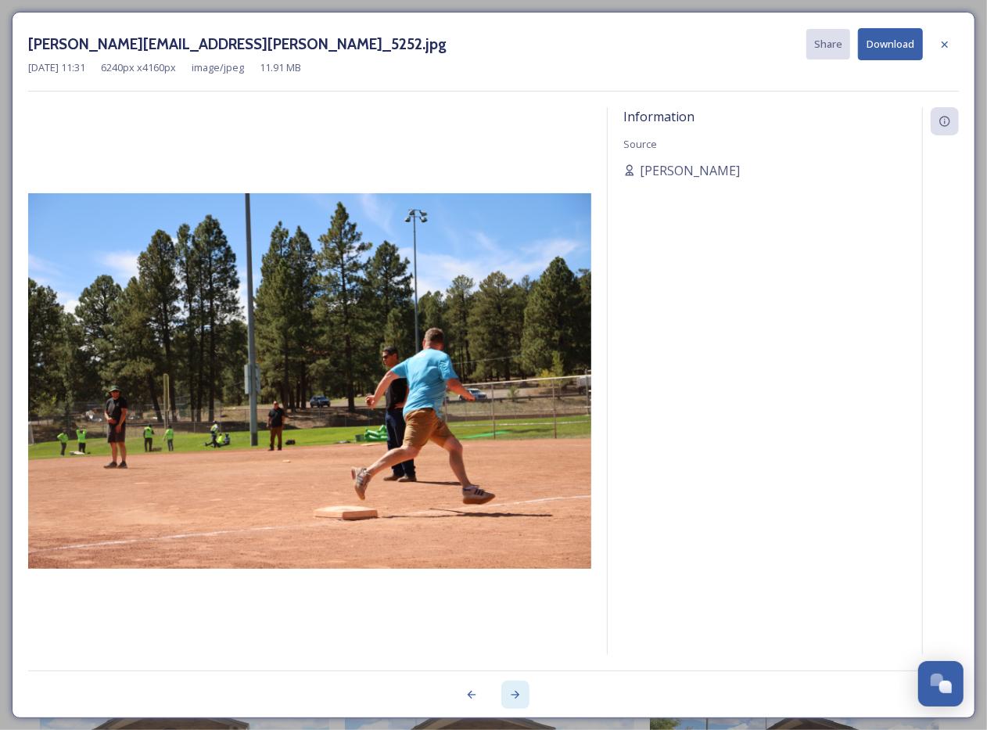
click at [518, 482] on icon at bounding box center [515, 695] width 9 height 8
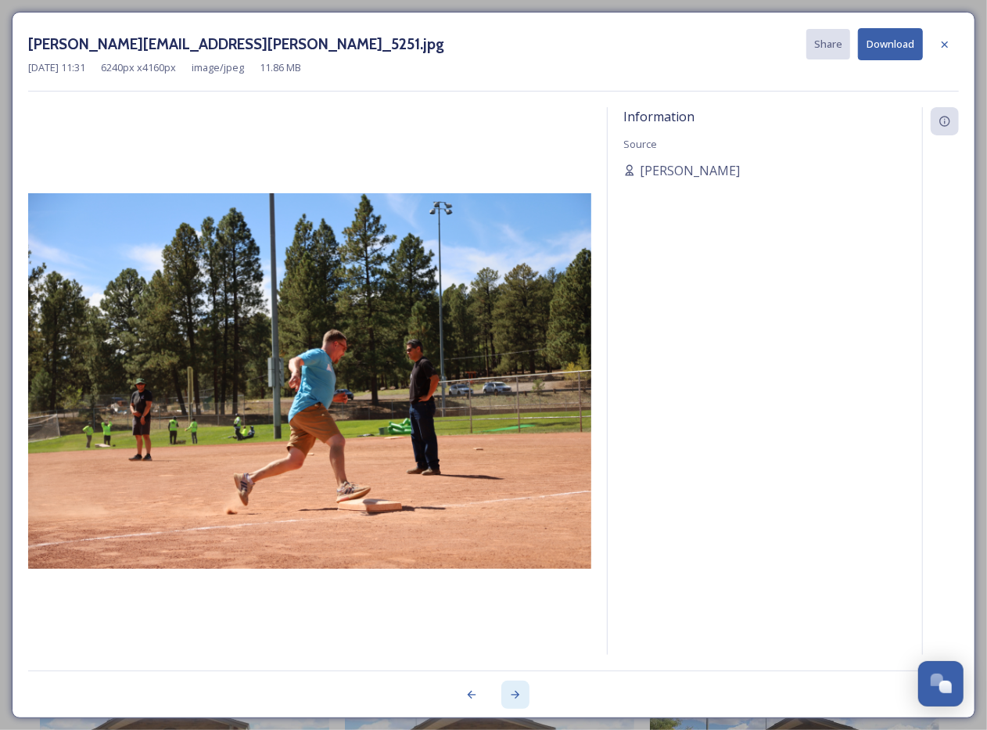
click at [518, 482] on icon at bounding box center [515, 695] width 9 height 8
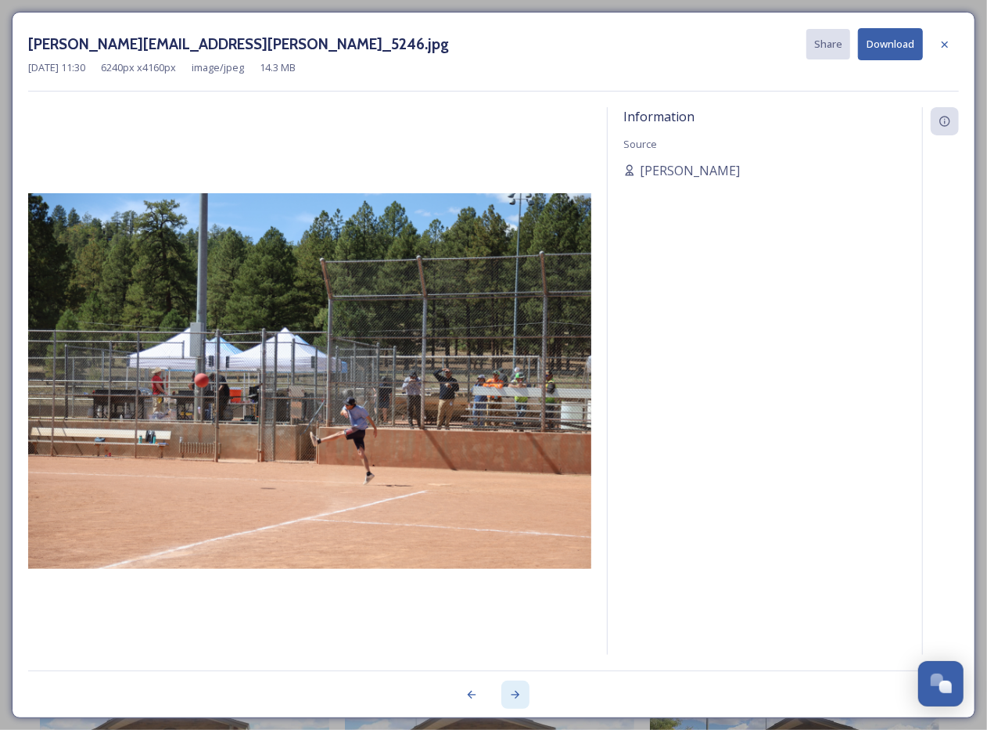
click at [518, 482] on icon at bounding box center [515, 695] width 9 height 8
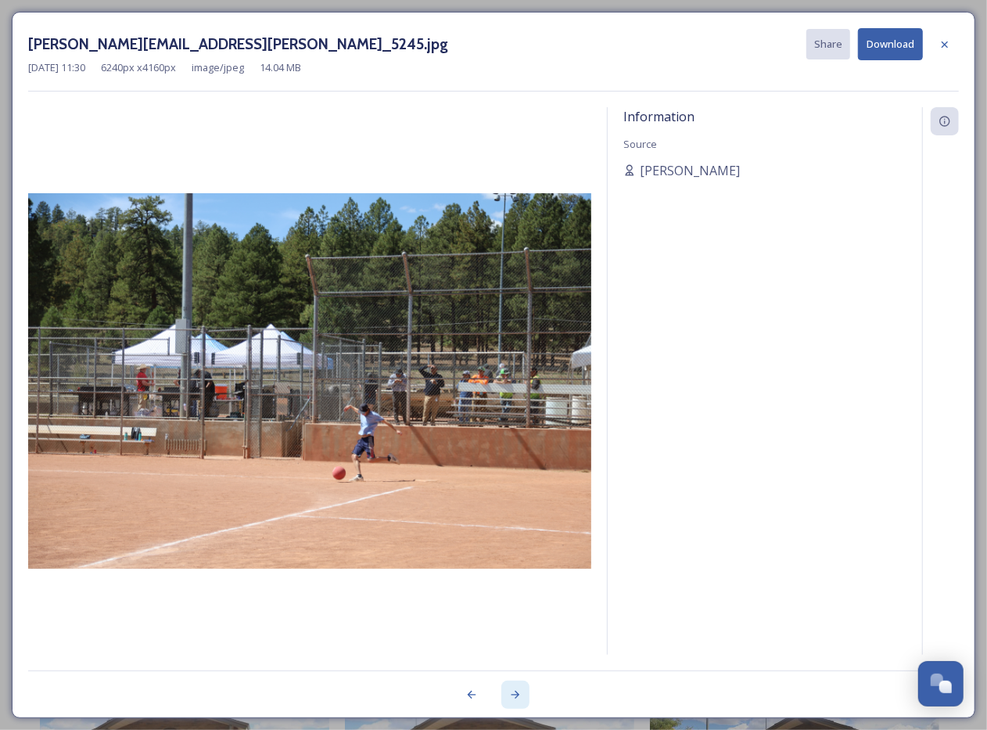
click at [518, 482] on icon at bounding box center [515, 695] width 9 height 8
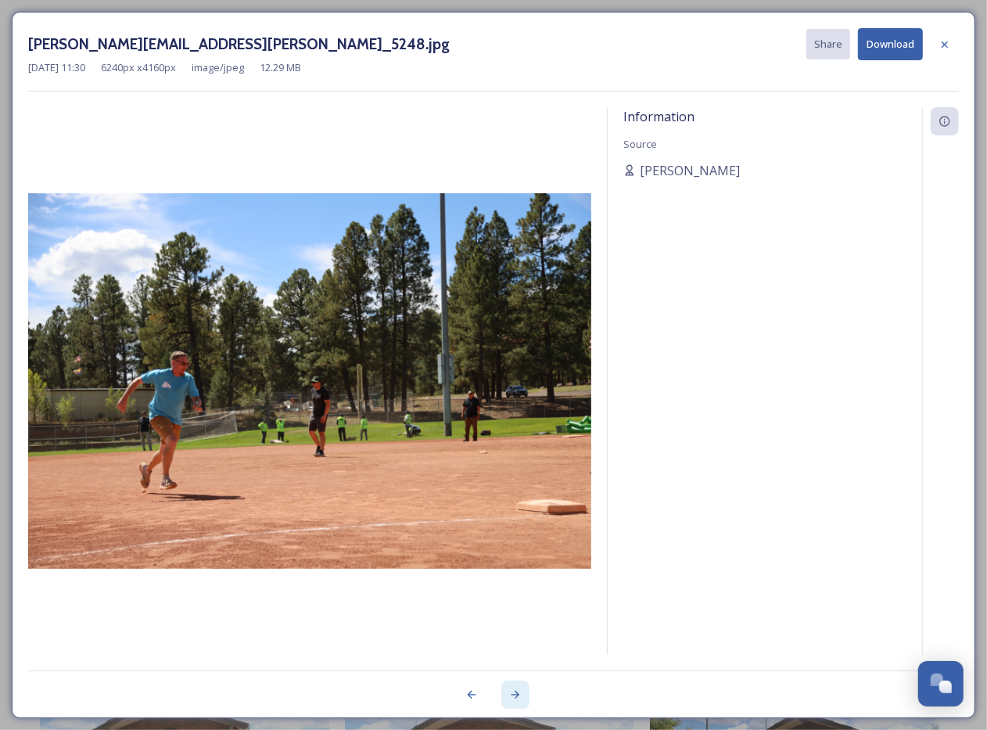
click at [518, 482] on icon at bounding box center [515, 695] width 9 height 8
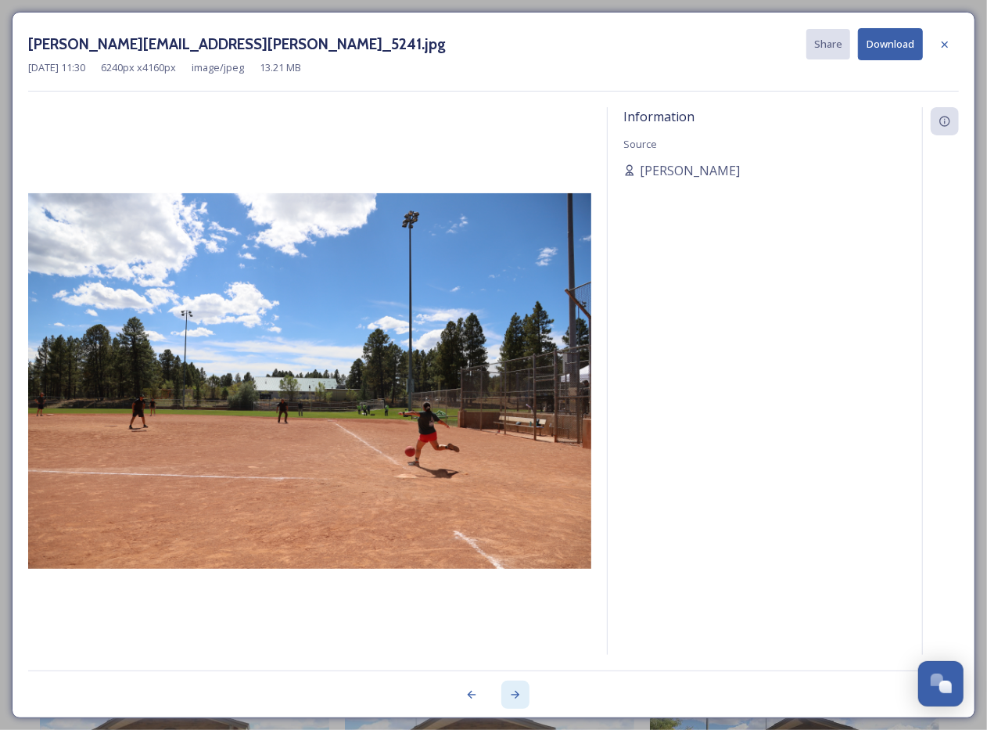
click at [518, 482] on icon at bounding box center [515, 695] width 9 height 8
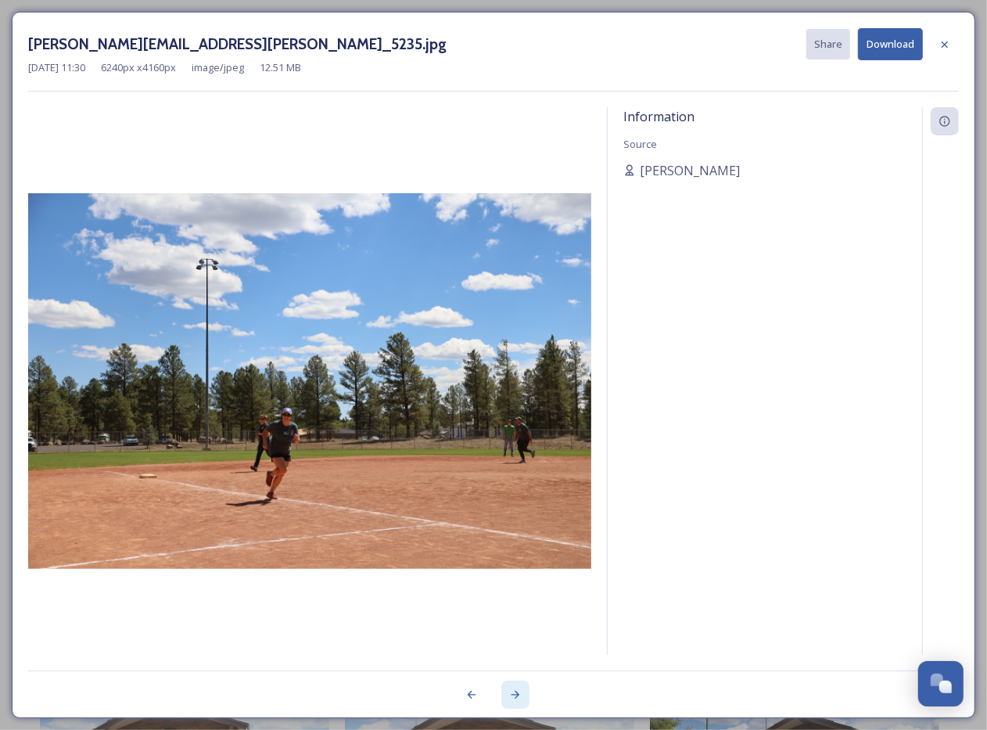
click at [518, 482] on icon at bounding box center [515, 695] width 9 height 8
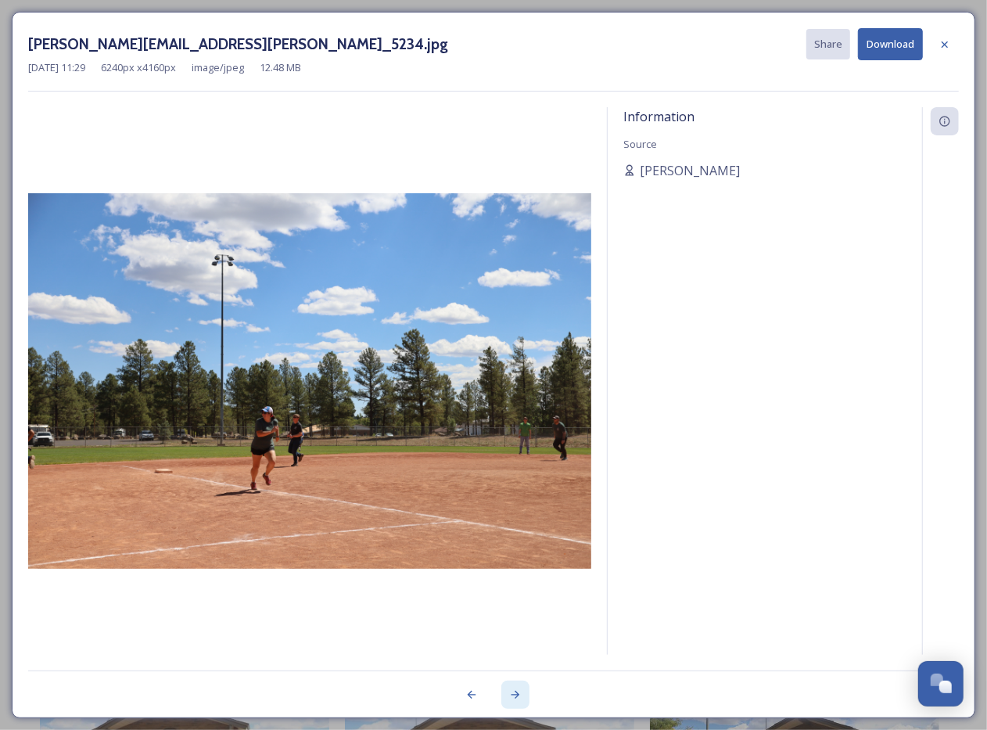
click at [518, 482] on icon at bounding box center [515, 695] width 9 height 8
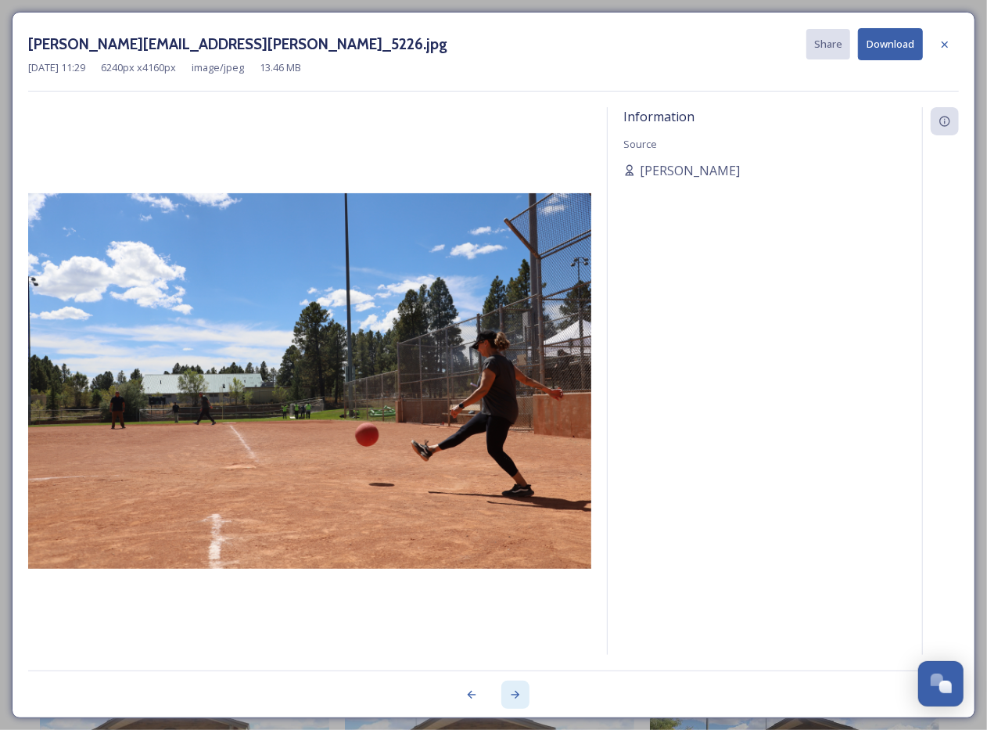
click at [518, 482] on icon at bounding box center [515, 695] width 9 height 8
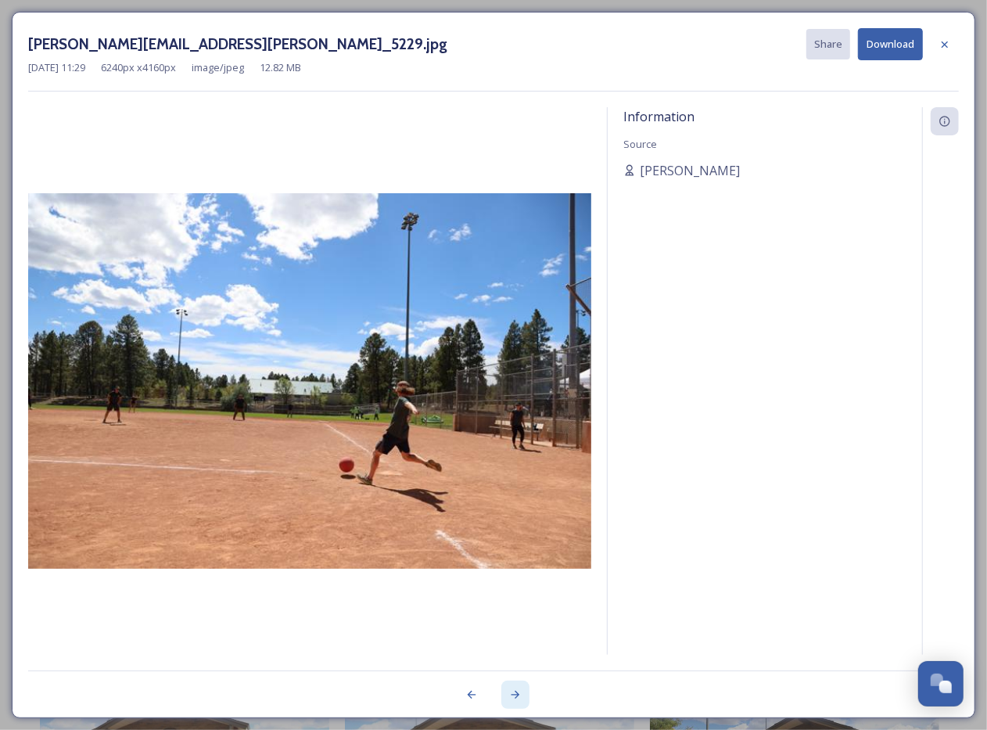
click at [518, 482] on icon at bounding box center [515, 695] width 9 height 8
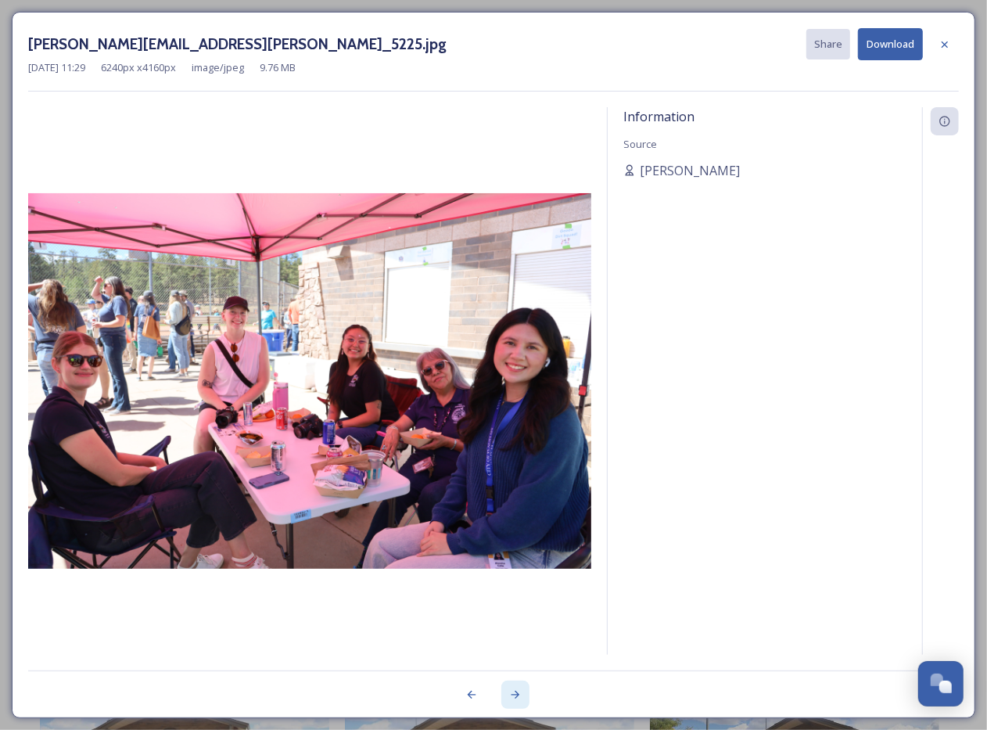
click at [515, 482] on icon at bounding box center [515, 694] width 13 height 13
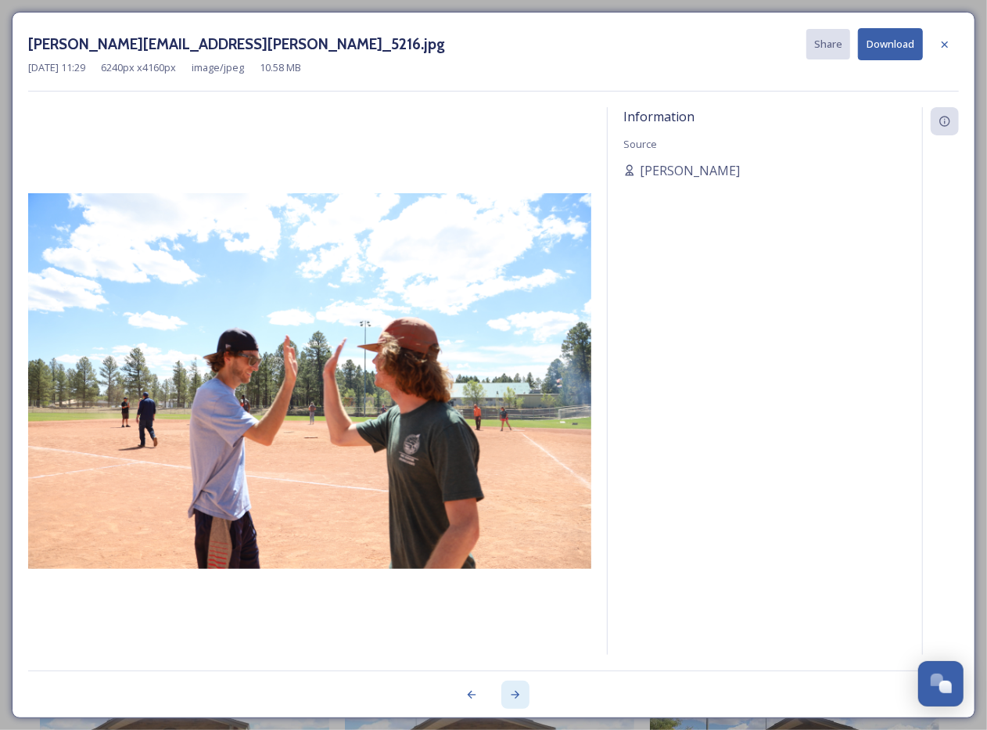
click at [515, 482] on icon at bounding box center [515, 694] width 13 height 13
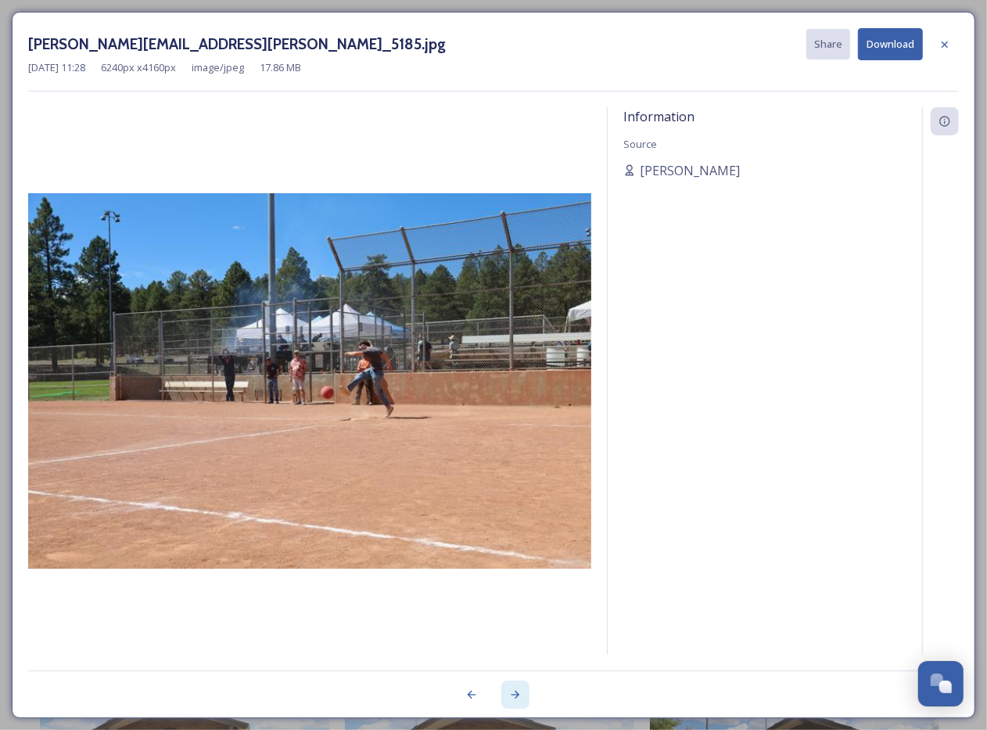
click at [515, 482] on icon at bounding box center [515, 694] width 13 height 13
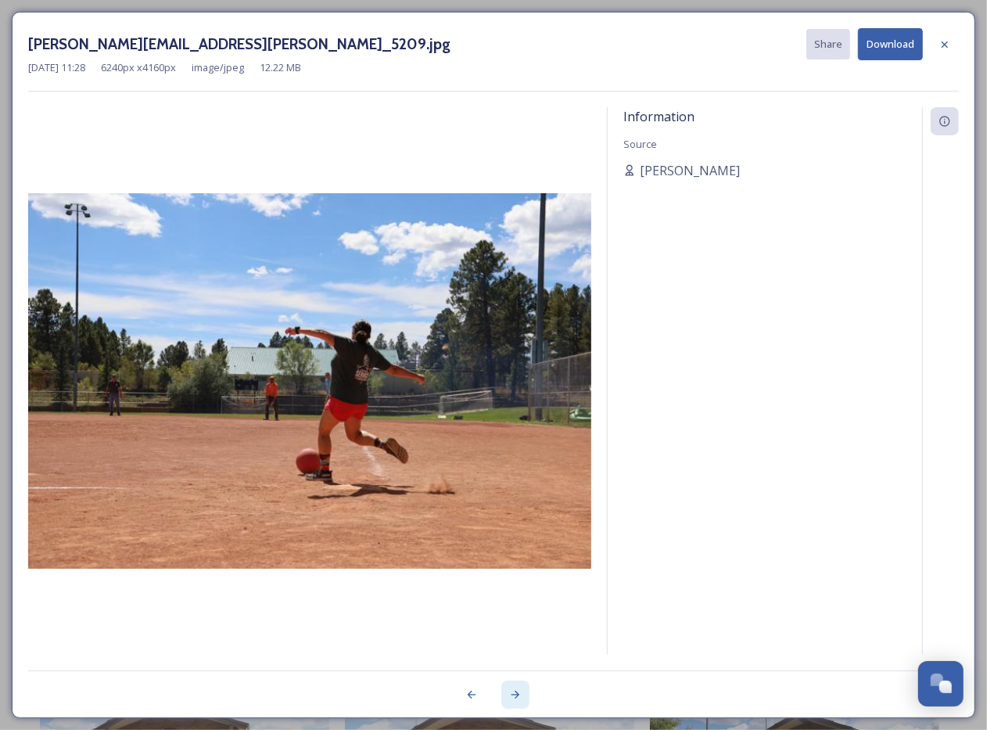
click at [515, 482] on icon at bounding box center [515, 694] width 13 height 13
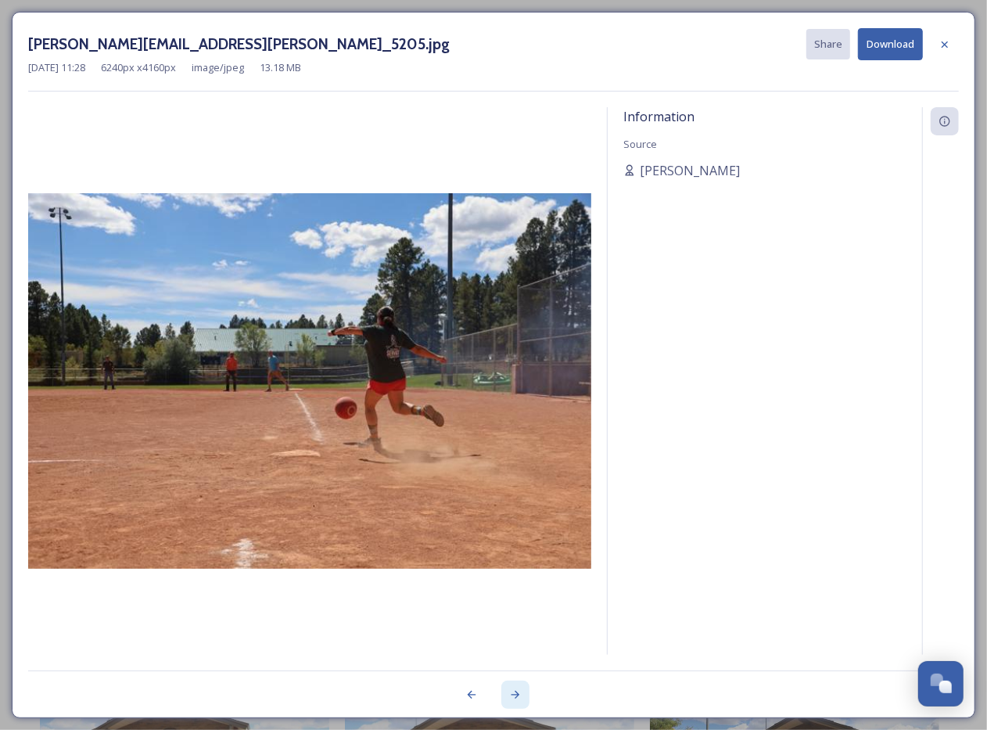
click at [515, 482] on icon at bounding box center [515, 694] width 13 height 13
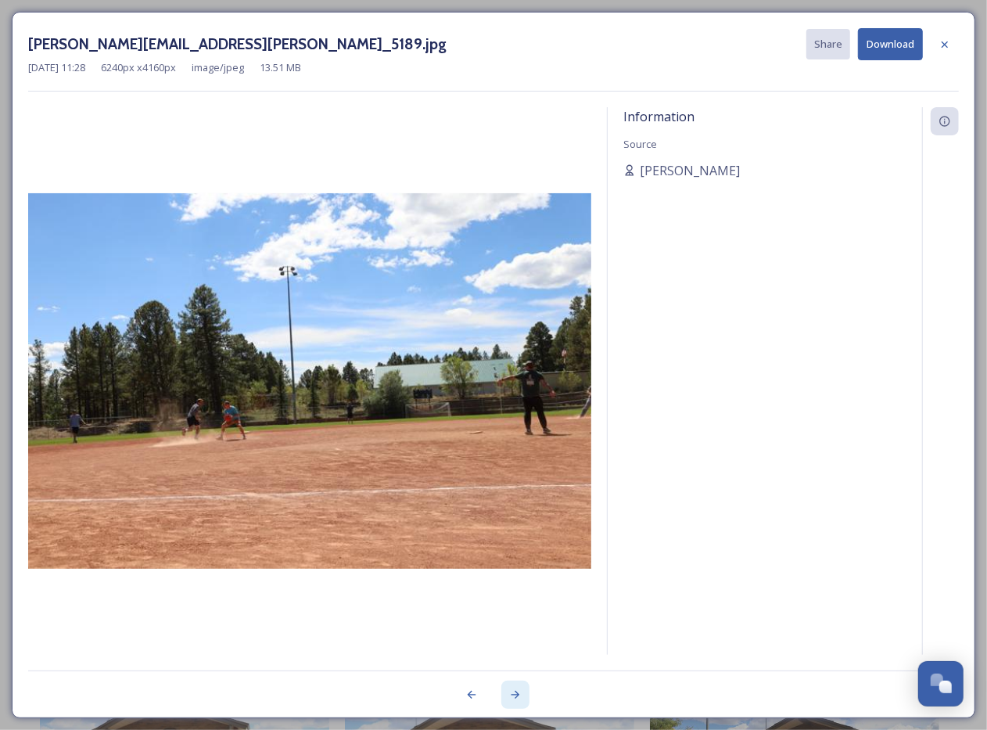
click at [515, 482] on icon at bounding box center [515, 694] width 13 height 13
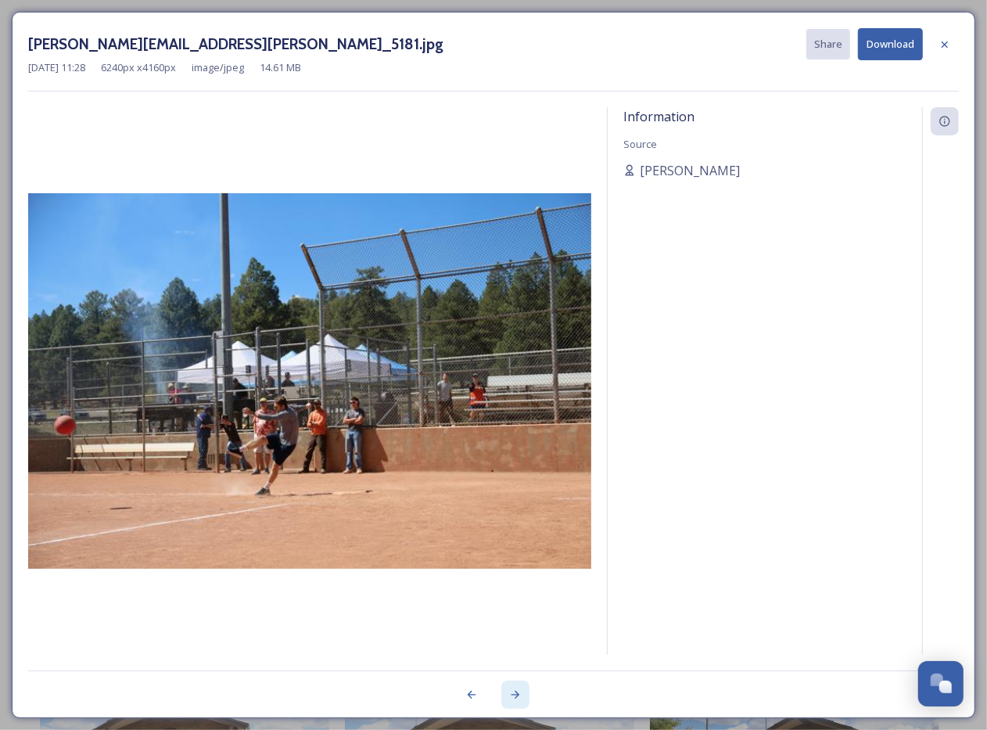
click at [515, 482] on icon at bounding box center [515, 694] width 13 height 13
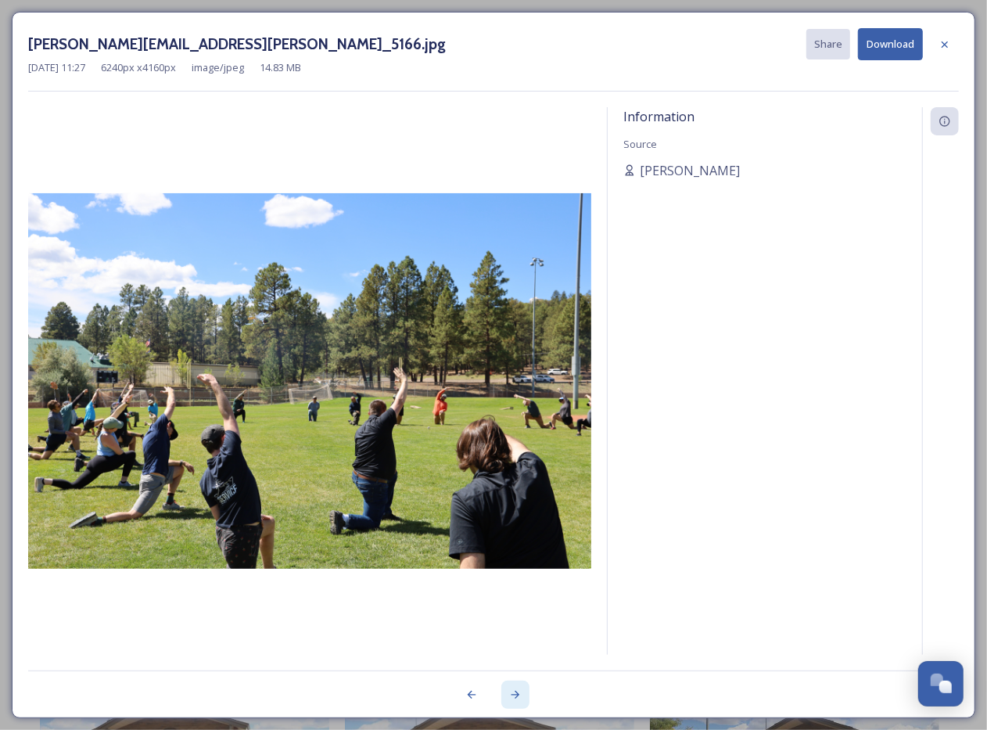
click at [515, 482] on icon at bounding box center [515, 694] width 13 height 13
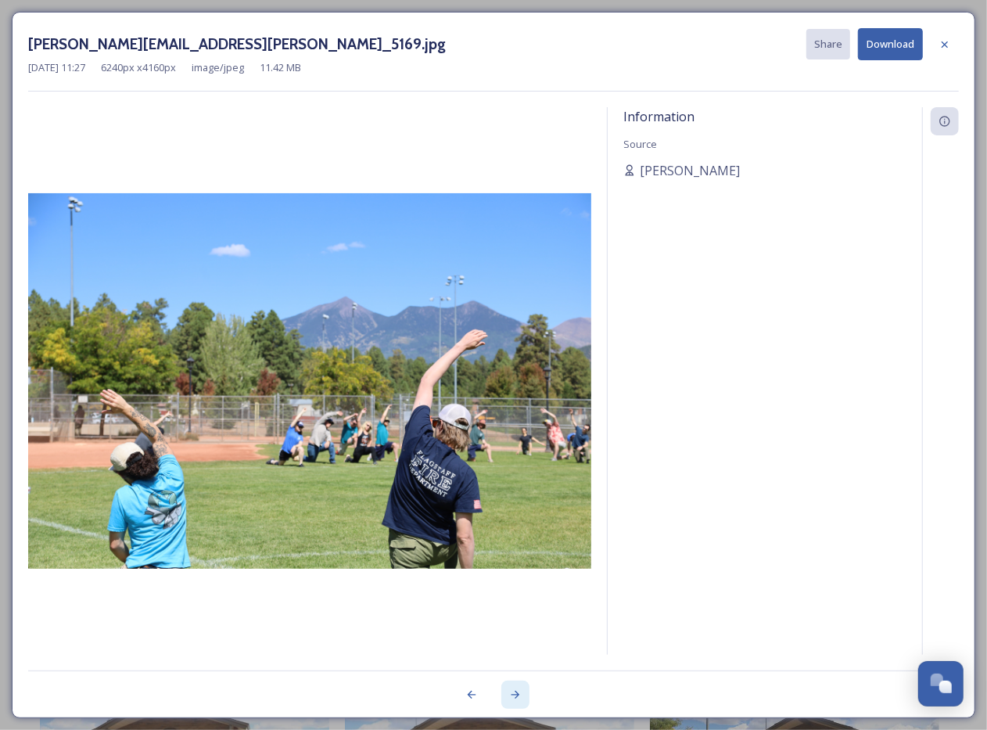
click at [515, 482] on icon at bounding box center [515, 694] width 13 height 13
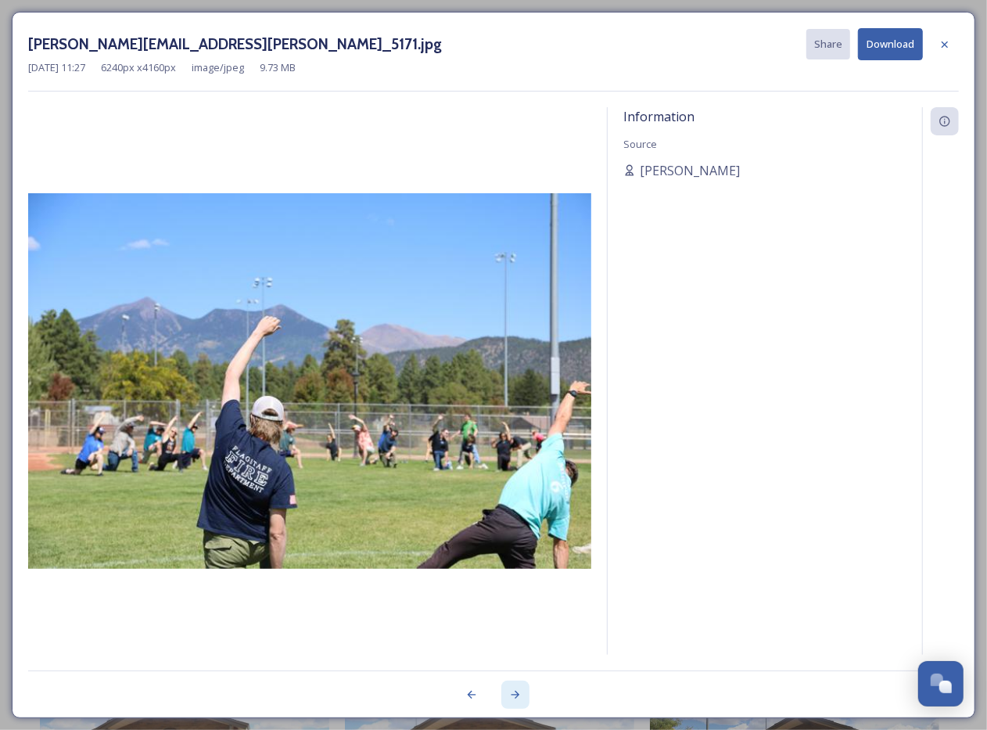
click at [515, 482] on icon at bounding box center [515, 694] width 13 height 13
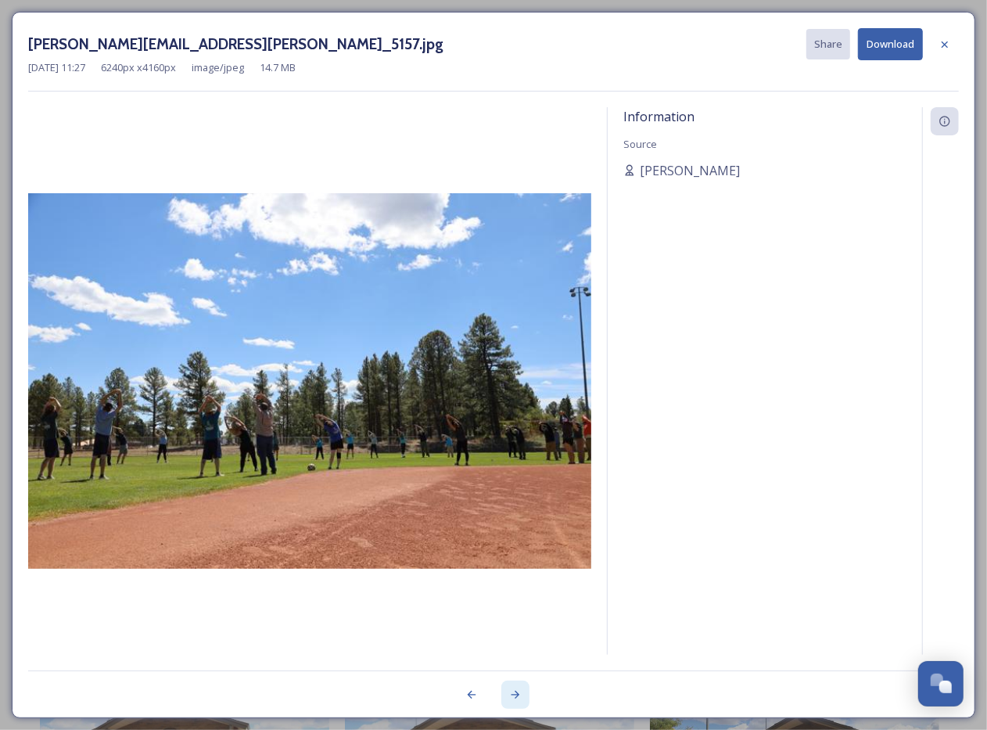
click at [515, 482] on icon at bounding box center [515, 694] width 13 height 13
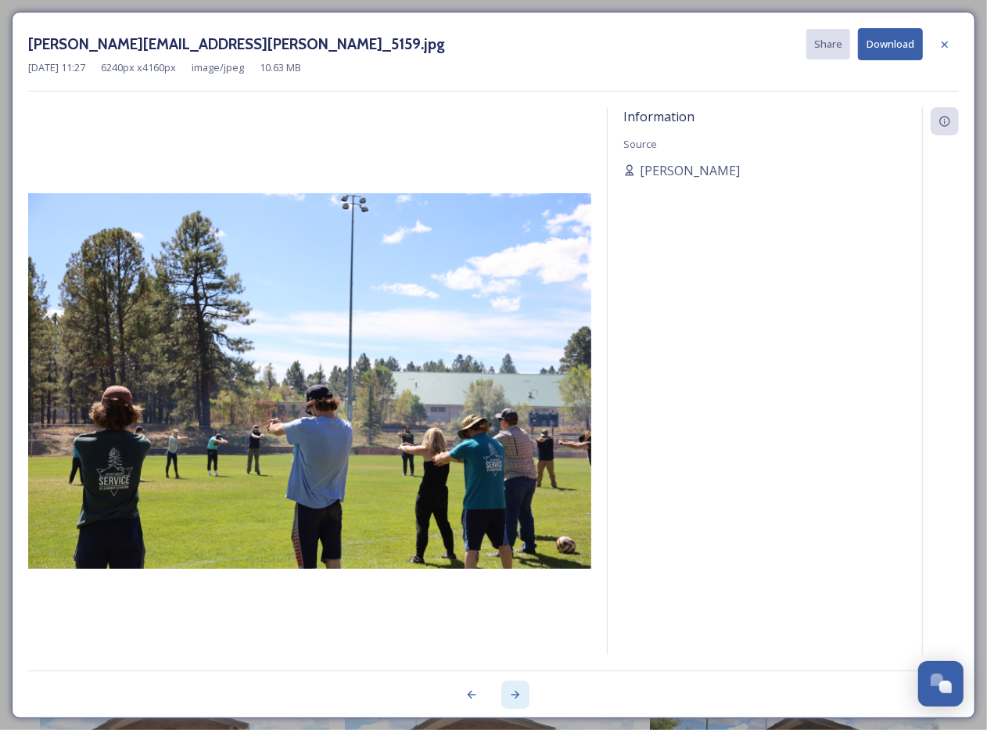
click at [515, 482] on icon at bounding box center [515, 694] width 13 height 13
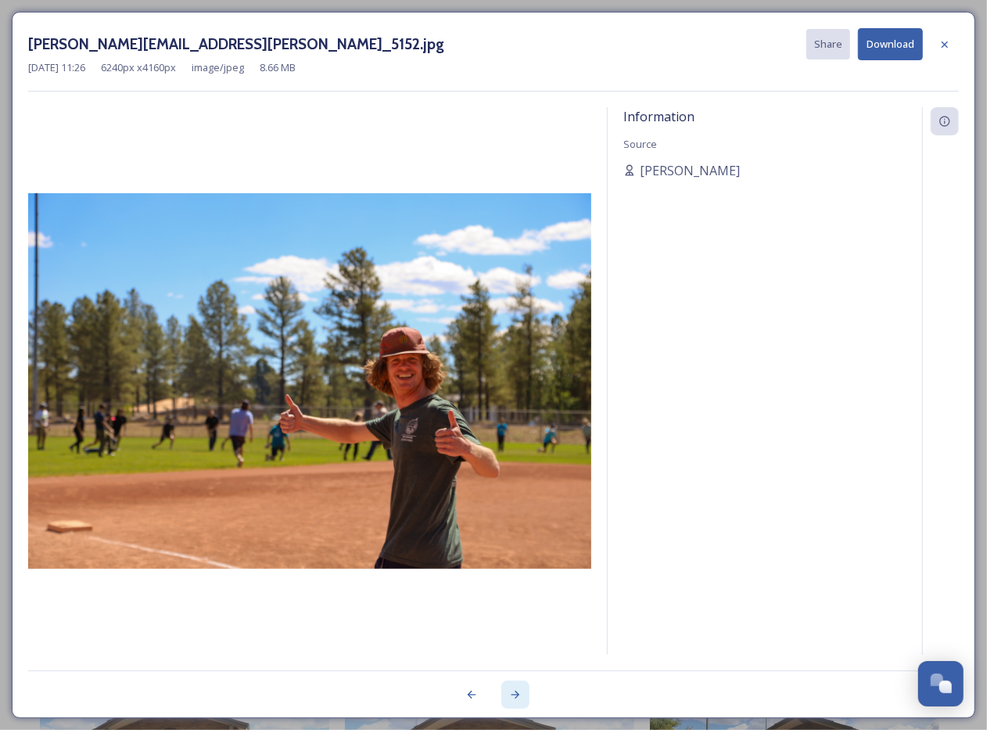
click at [515, 482] on icon at bounding box center [515, 694] width 13 height 13
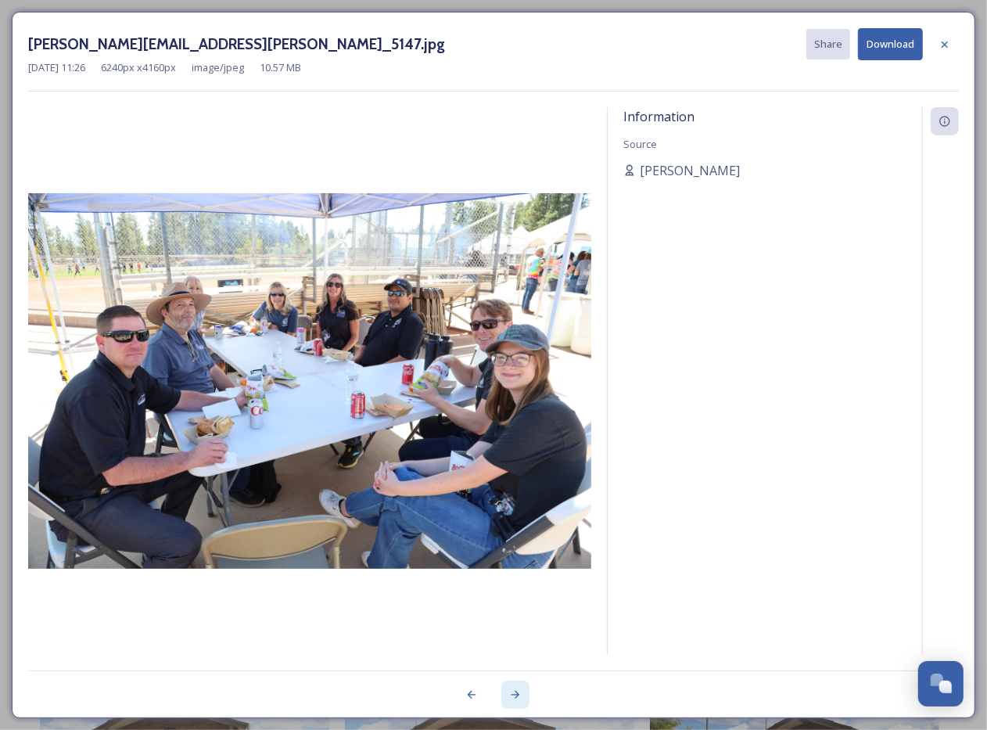
click at [515, 482] on icon at bounding box center [515, 694] width 13 height 13
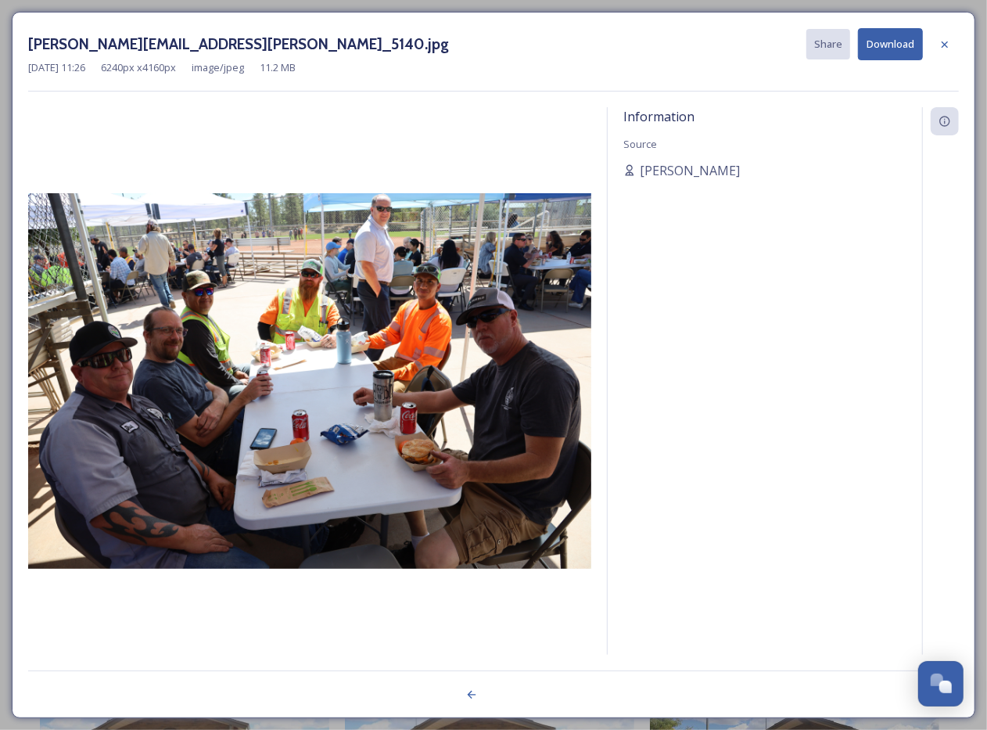
click at [515, 482] on div at bounding box center [493, 685] width 931 height 31
click at [945, 39] on icon at bounding box center [944, 44] width 13 height 13
